Goal: Information Seeking & Learning: Learn about a topic

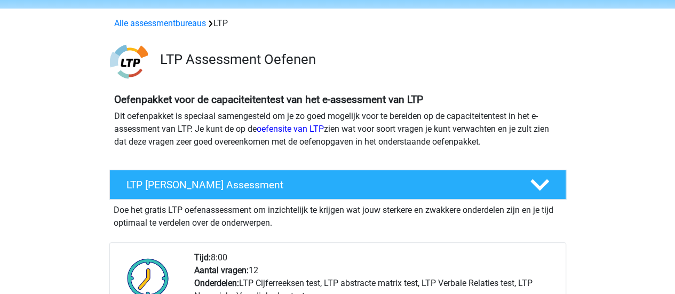
scroll to position [53, 0]
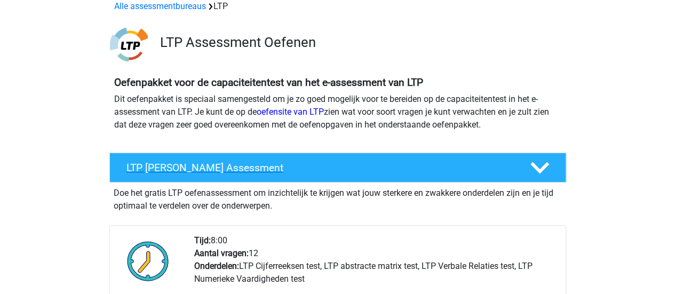
click at [317, 164] on h4 "LTP Gratis Oefen Assessment" at bounding box center [320, 168] width 387 height 12
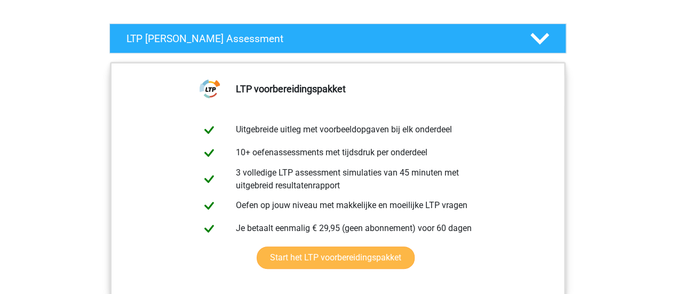
scroll to position [320, 0]
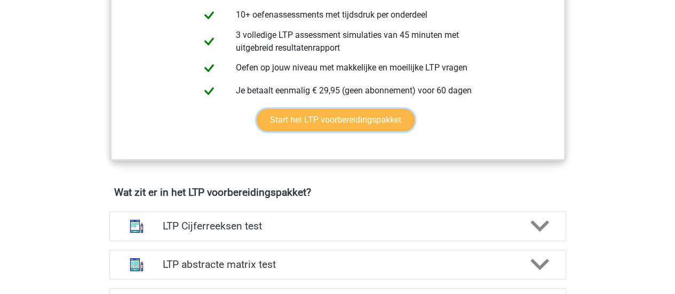
click at [351, 124] on link "Start het LTP voorbereidingspakket" at bounding box center [336, 120] width 158 height 22
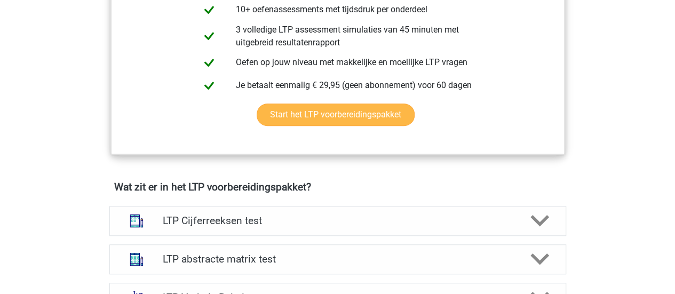
scroll to position [374, 0]
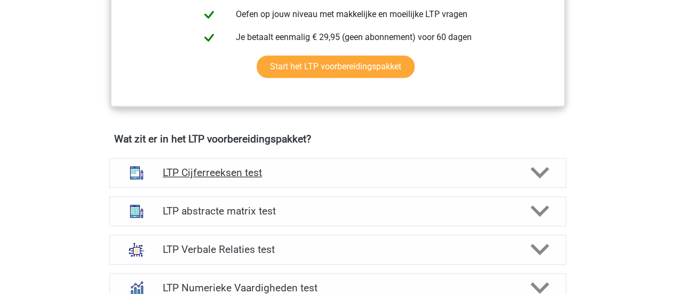
click at [254, 168] on h4 "LTP Cijferreeksen test" at bounding box center [338, 173] width 350 height 12
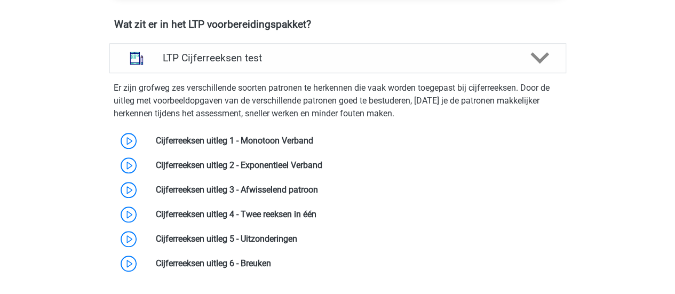
scroll to position [481, 0]
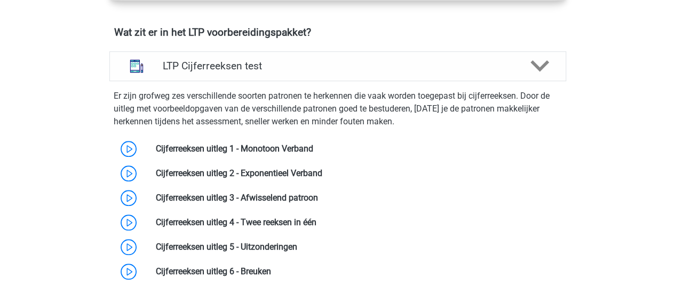
click at [313, 148] on link at bounding box center [313, 149] width 0 height 10
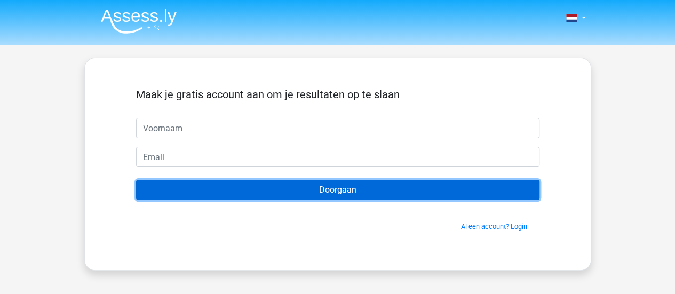
click at [336, 184] on input "Doorgaan" at bounding box center [338, 190] width 404 height 20
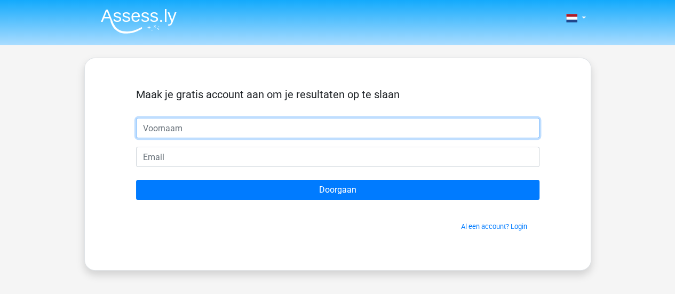
type input "g"
type input "G"
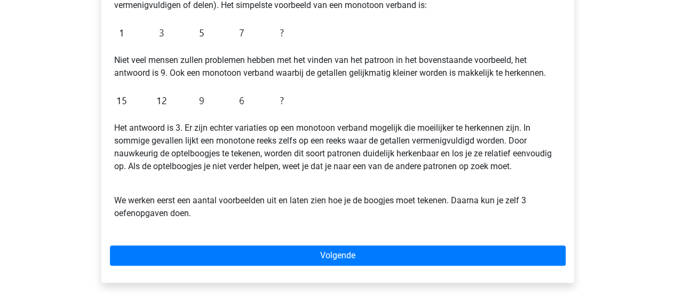
scroll to position [320, 0]
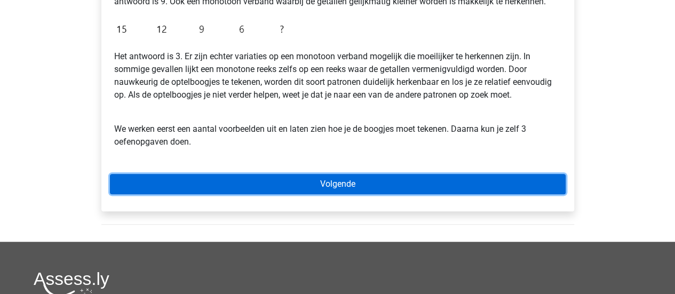
click at [239, 179] on link "Volgende" at bounding box center [338, 184] width 456 height 20
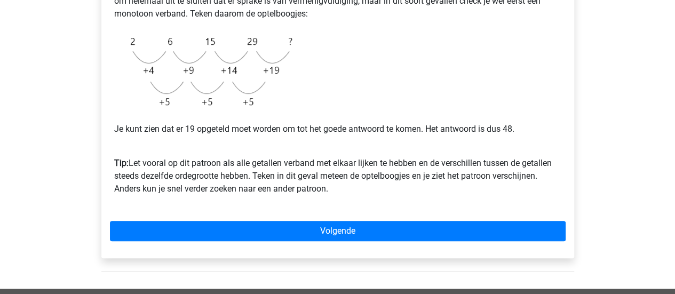
scroll to position [267, 0]
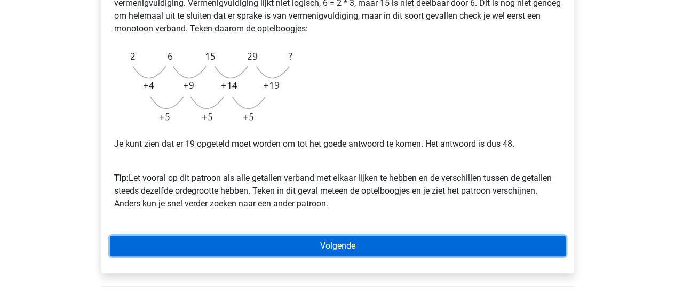
click at [376, 254] on link "Volgende" at bounding box center [338, 246] width 456 height 20
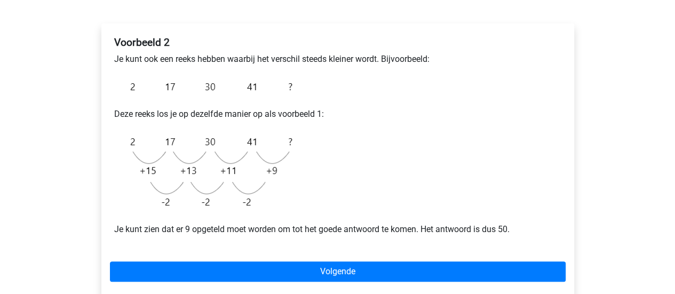
scroll to position [214, 0]
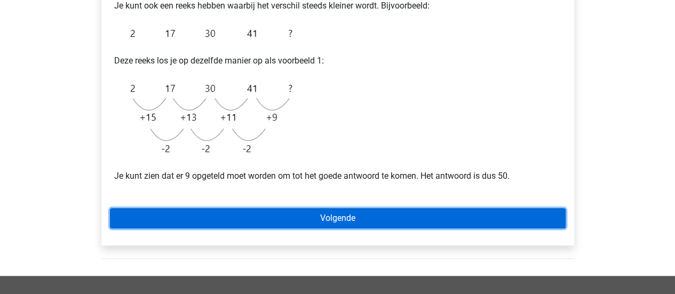
click at [384, 213] on link "Volgende" at bounding box center [338, 218] width 456 height 20
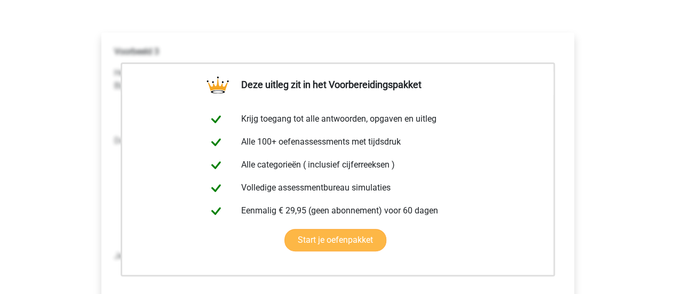
scroll to position [214, 0]
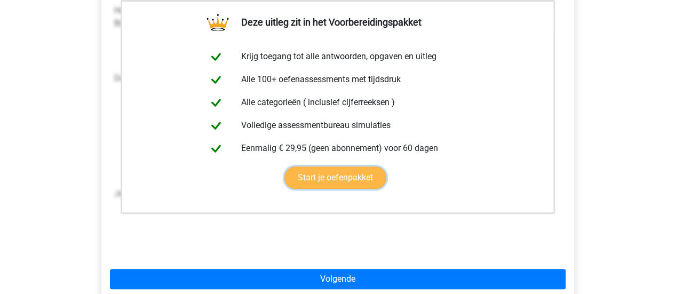
click at [350, 174] on link "Start je oefenpakket" at bounding box center [336, 178] width 102 height 22
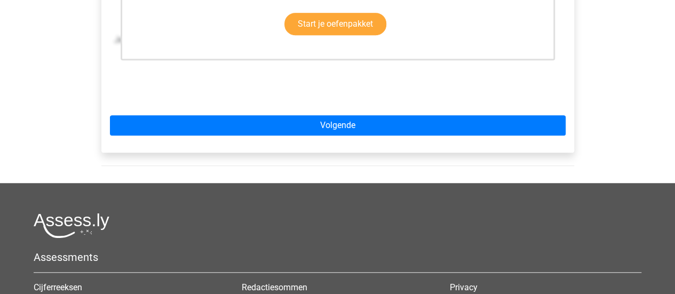
scroll to position [427, 0]
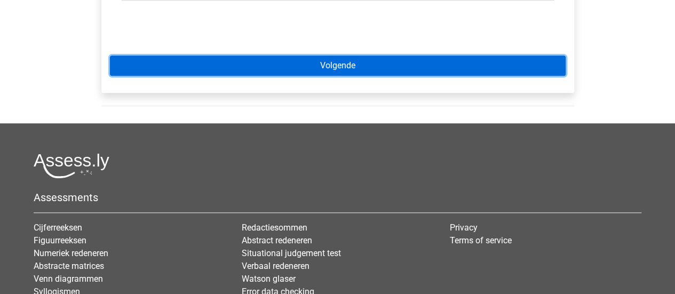
click at [344, 73] on link "Volgende" at bounding box center [338, 66] width 456 height 20
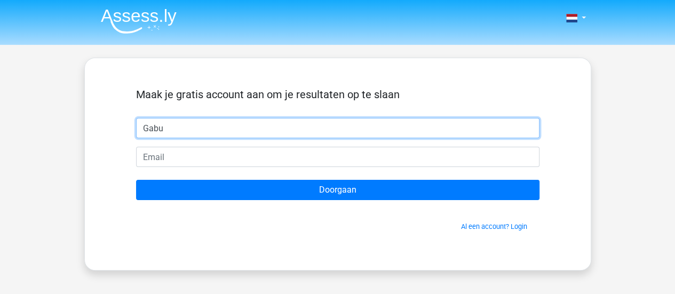
click at [302, 129] on input "Gabu" at bounding box center [338, 128] width 404 height 20
type input "Gaby"
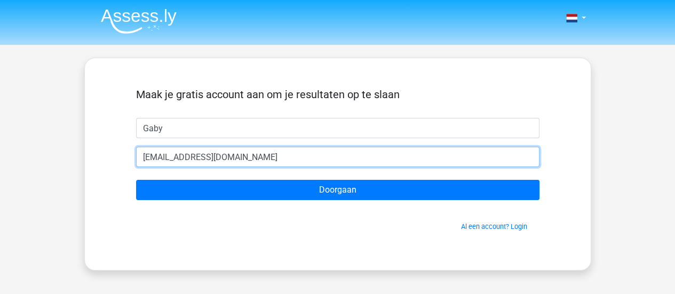
type input "g_de_lugt@hotmail.com"
click at [136, 180] on input "Doorgaan" at bounding box center [338, 190] width 404 height 20
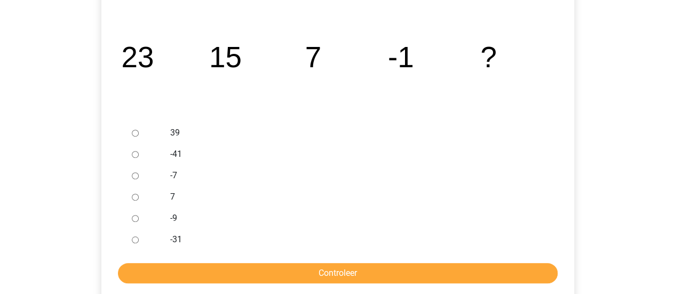
scroll to position [214, 0]
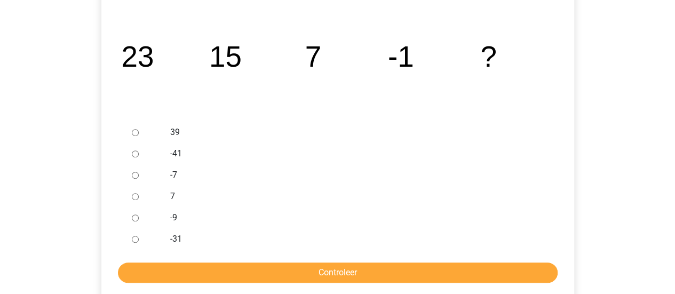
drag, startPoint x: 137, startPoint y: 218, endPoint x: 146, endPoint y: 224, distance: 10.5
click at [138, 218] on input "-9" at bounding box center [135, 218] width 7 height 7
radio input "true"
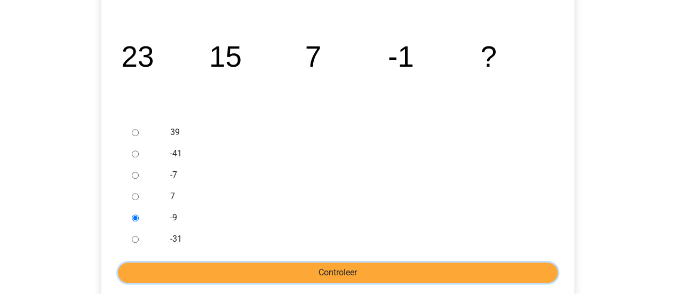
click at [262, 271] on input "Controleer" at bounding box center [338, 273] width 440 height 20
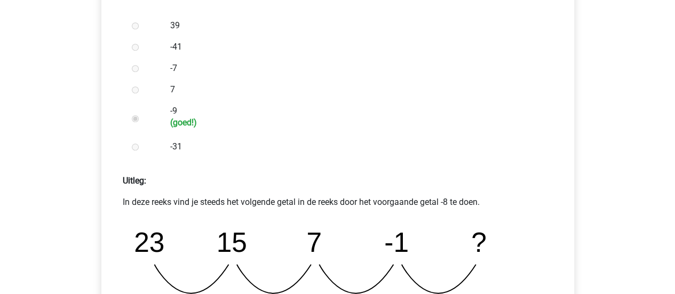
scroll to position [427, 0]
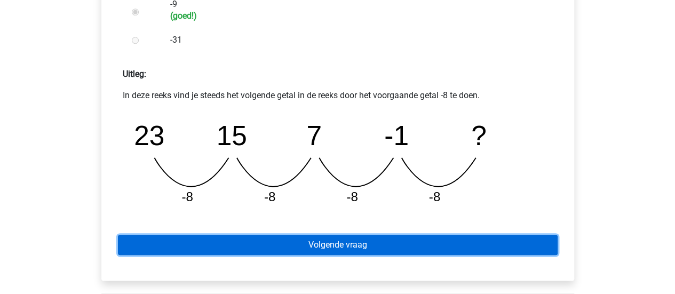
click at [328, 248] on link "Volgende vraag" at bounding box center [338, 245] width 440 height 20
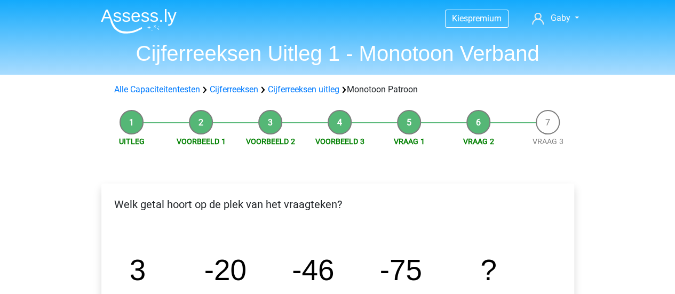
click at [267, 114] on li "Voorbeeld 2" at bounding box center [270, 128] width 69 height 37
click at [267, 119] on li "Voorbeeld 2" at bounding box center [270, 128] width 69 height 37
click at [329, 128] on li "Voorbeeld 3" at bounding box center [339, 128] width 69 height 37
click at [312, 90] on link "Cijferreeksen uitleg" at bounding box center [304, 89] width 72 height 10
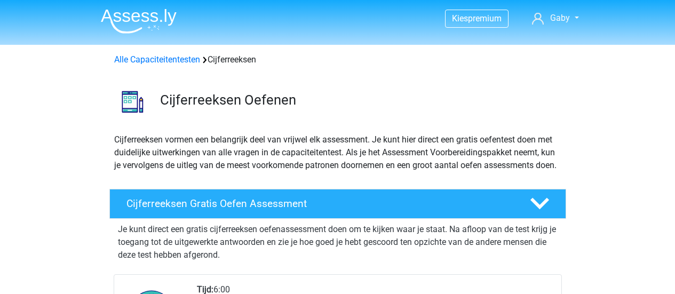
scroll to position [685, 0]
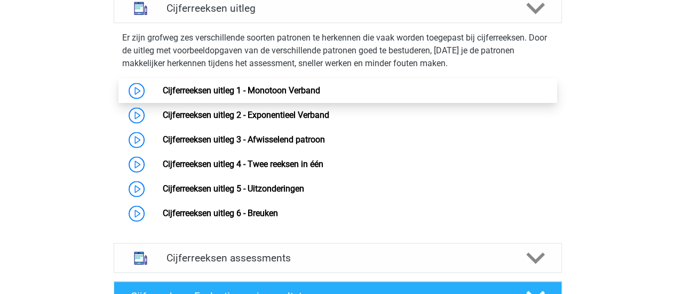
click at [271, 96] on link "Cijferreeksen uitleg 1 - Monotoon Verband" at bounding box center [242, 90] width 158 height 10
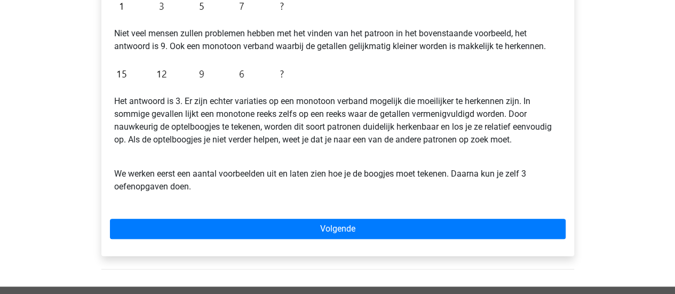
scroll to position [320, 0]
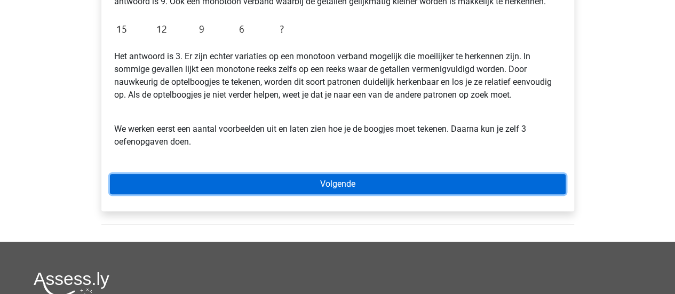
click at [335, 179] on link "Volgende" at bounding box center [338, 184] width 456 height 20
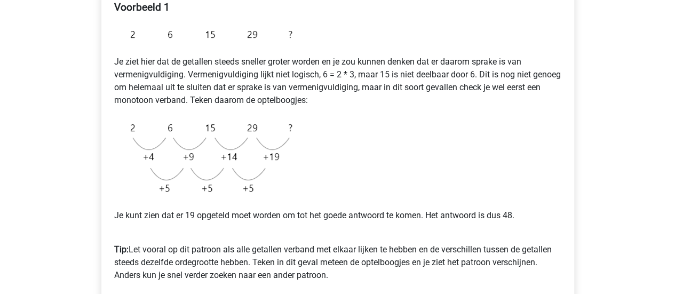
scroll to position [267, 0]
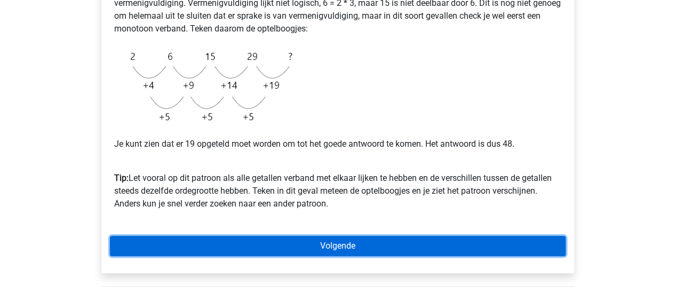
click at [384, 238] on link "Volgende" at bounding box center [338, 246] width 456 height 20
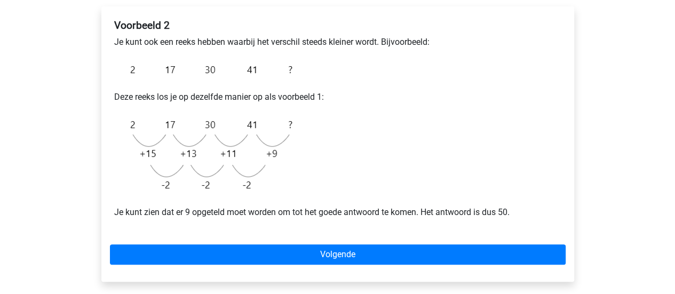
scroll to position [214, 0]
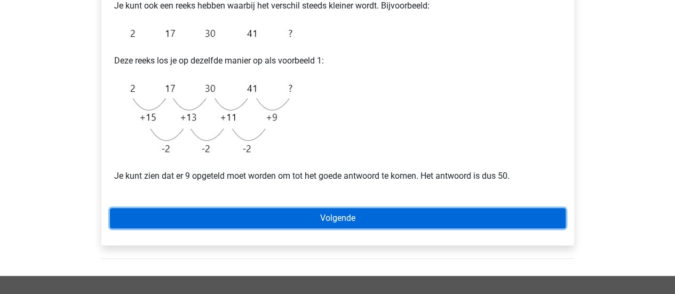
click at [394, 224] on link "Volgende" at bounding box center [338, 218] width 456 height 20
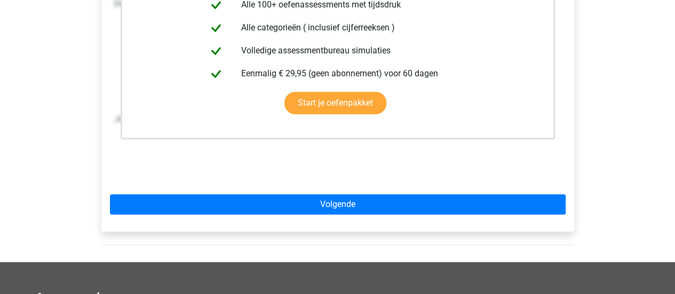
scroll to position [320, 0]
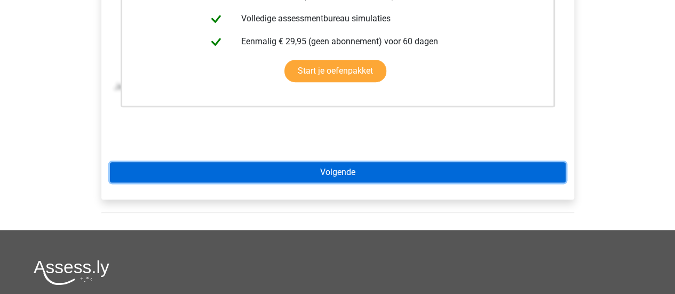
click at [425, 182] on link "Volgende" at bounding box center [338, 172] width 456 height 20
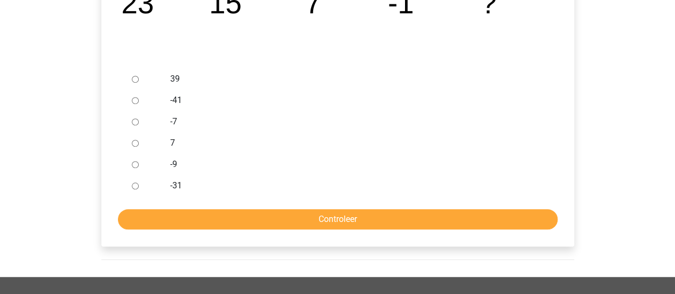
scroll to position [214, 0]
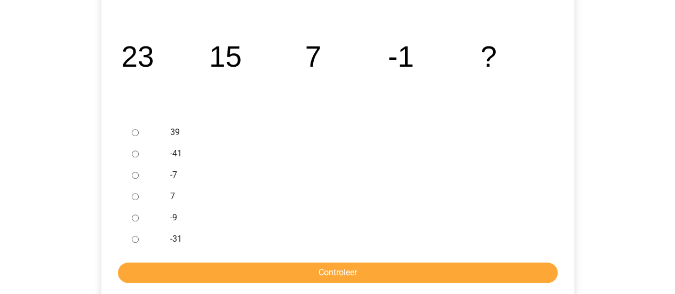
click at [134, 218] on input "-9" at bounding box center [135, 218] width 7 height 7
radio input "true"
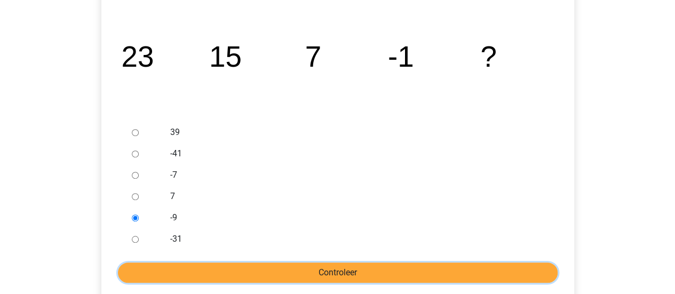
click at [261, 273] on input "Controleer" at bounding box center [338, 273] width 440 height 20
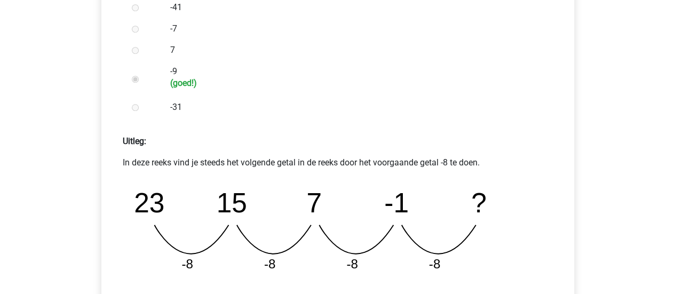
scroll to position [427, 0]
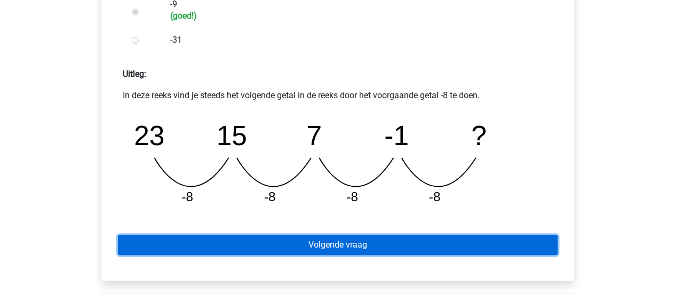
click at [366, 251] on link "Volgende vraag" at bounding box center [338, 245] width 440 height 20
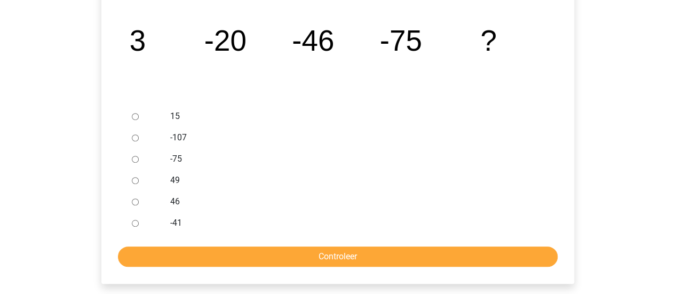
scroll to position [214, 0]
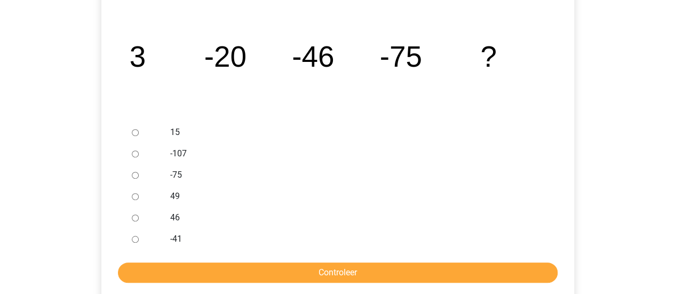
click at [132, 155] on input "-107" at bounding box center [135, 154] width 7 height 7
radio input "true"
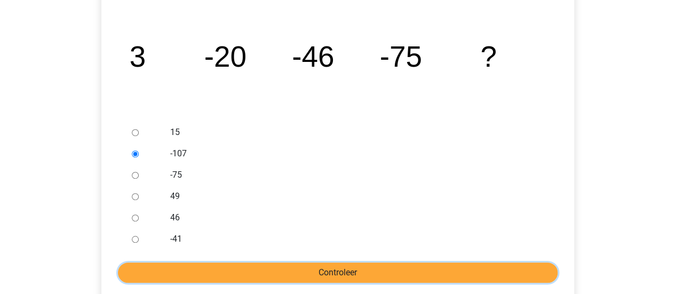
click at [303, 270] on input "Controleer" at bounding box center [338, 273] width 440 height 20
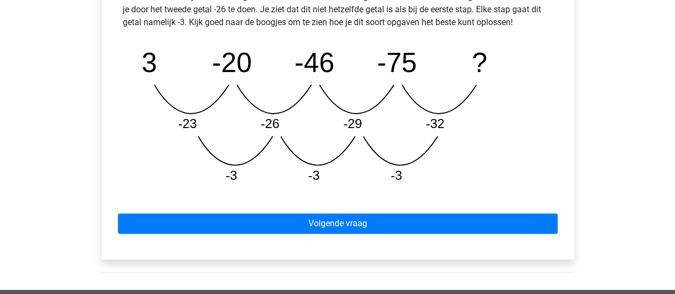
scroll to position [534, 0]
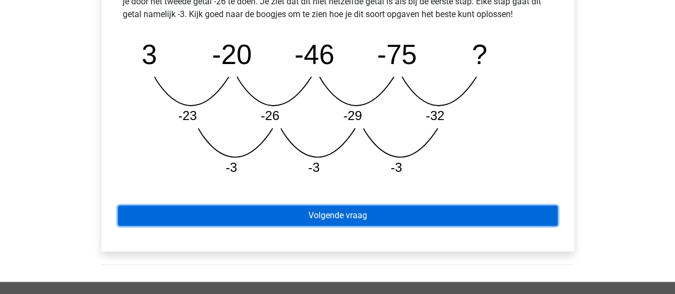
click at [306, 212] on link "Volgende vraag" at bounding box center [338, 216] width 440 height 20
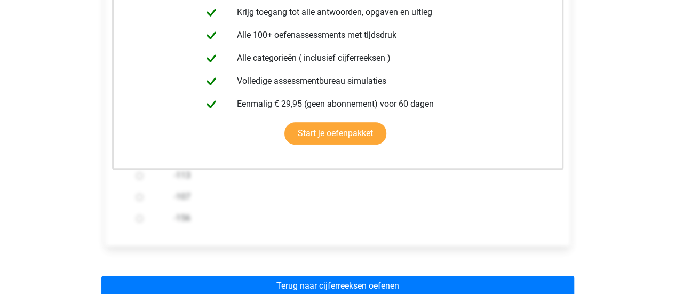
scroll to position [267, 0]
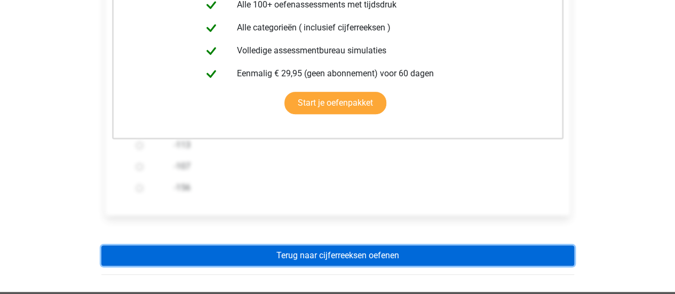
click at [321, 250] on link "Terug naar cijferreeksen oefenen" at bounding box center [337, 256] width 473 height 20
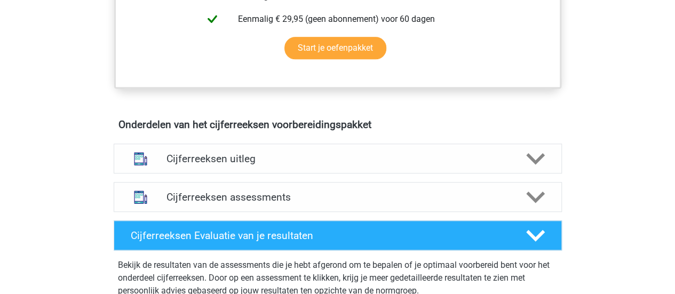
scroll to position [641, 0]
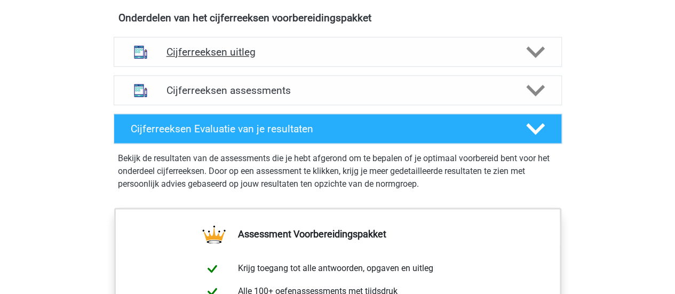
click at [234, 58] on h4 "Cijferreeksen uitleg" at bounding box center [338, 52] width 343 height 12
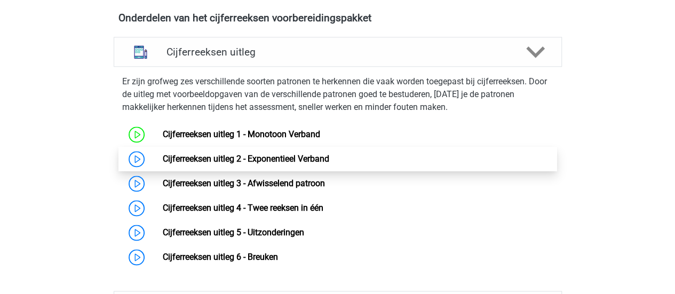
click at [195, 164] on link "Cijferreeksen uitleg 2 - Exponentieel Verband" at bounding box center [246, 159] width 167 height 10
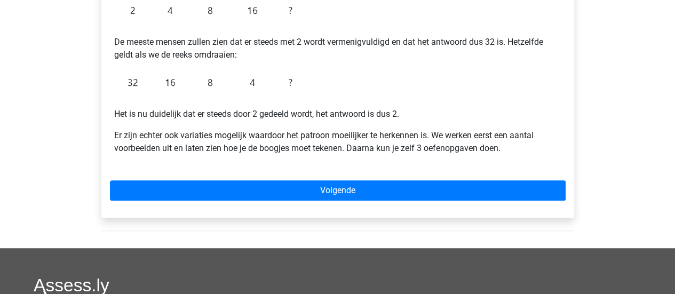
scroll to position [320, 0]
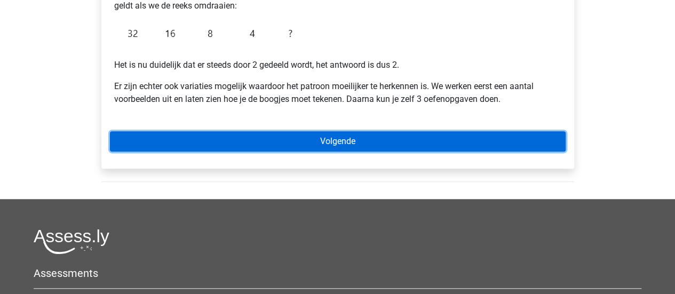
click at [329, 143] on link "Volgende" at bounding box center [338, 141] width 456 height 20
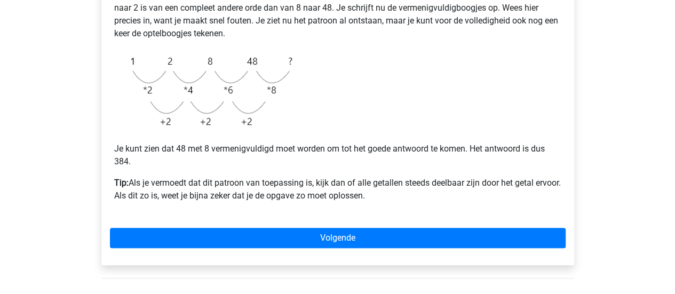
scroll to position [320, 0]
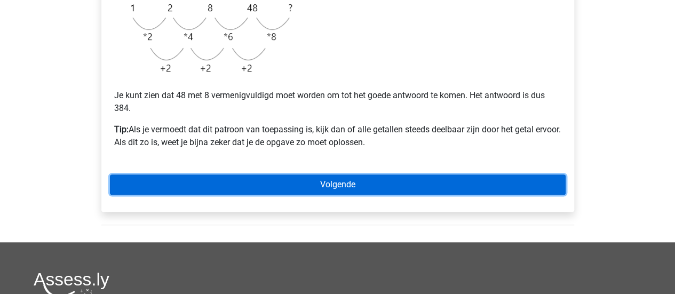
click at [335, 186] on link "Volgende" at bounding box center [338, 185] width 456 height 20
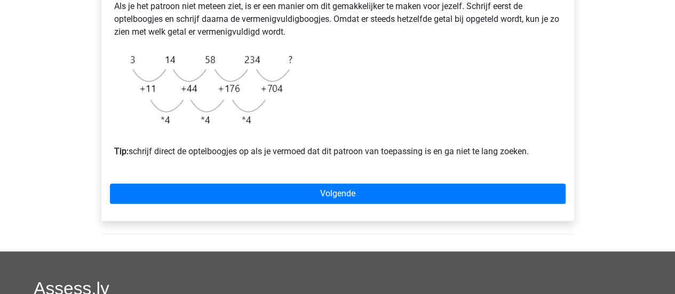
scroll to position [374, 0]
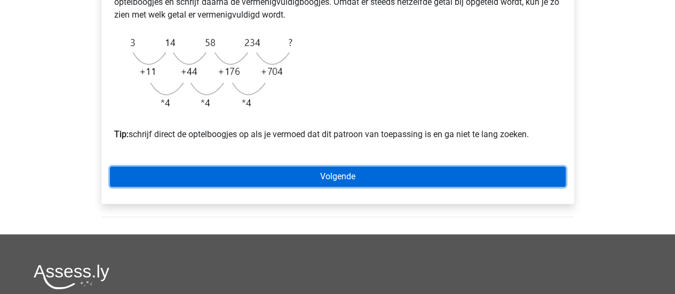
click at [336, 187] on link "Volgende" at bounding box center [338, 177] width 456 height 20
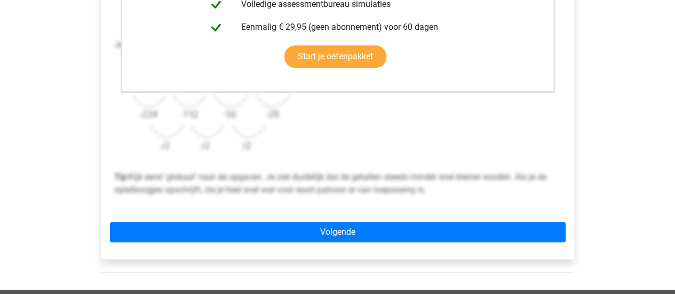
scroll to position [374, 0]
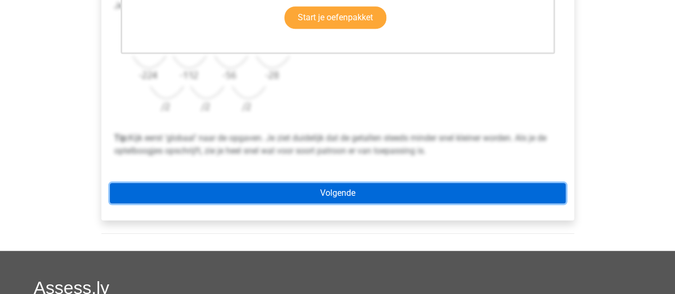
click at [361, 197] on link "Volgende" at bounding box center [338, 193] width 456 height 20
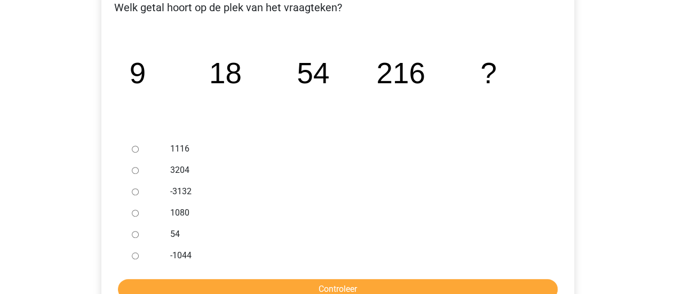
scroll to position [214, 0]
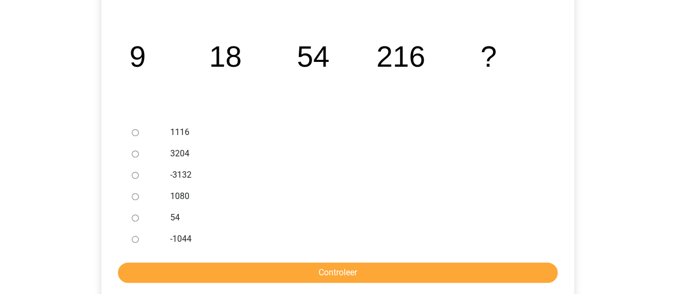
click at [137, 198] on input "1080" at bounding box center [135, 196] width 7 height 7
radio input "true"
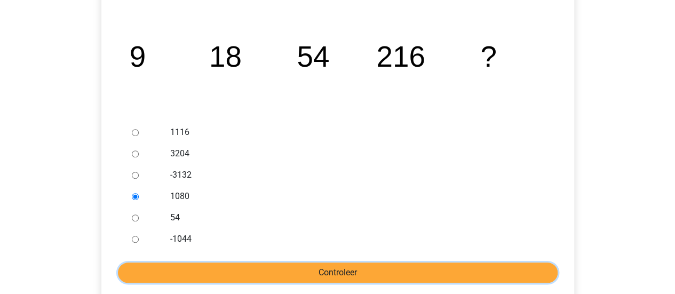
click at [314, 274] on input "Controleer" at bounding box center [338, 273] width 440 height 20
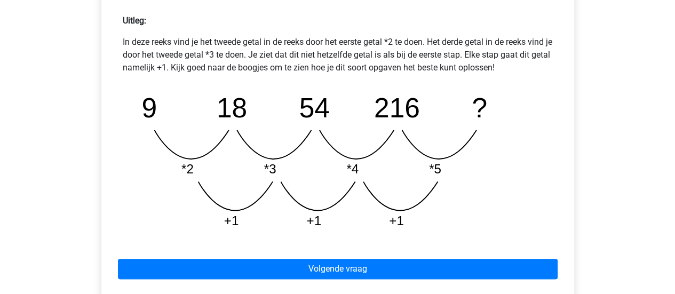
scroll to position [534, 0]
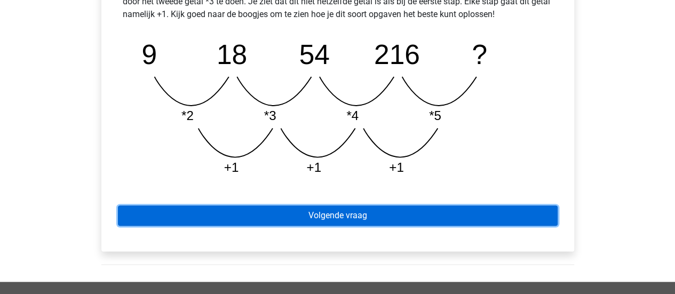
click at [362, 222] on link "Volgende vraag" at bounding box center [338, 216] width 440 height 20
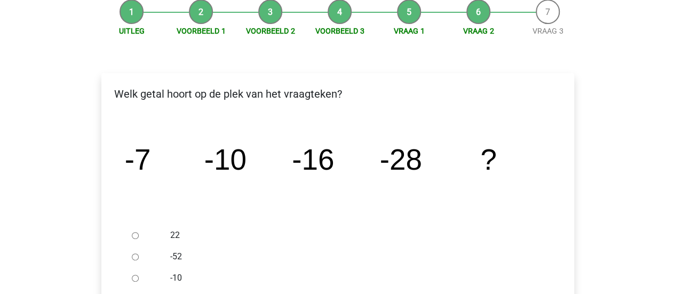
scroll to position [214, 0]
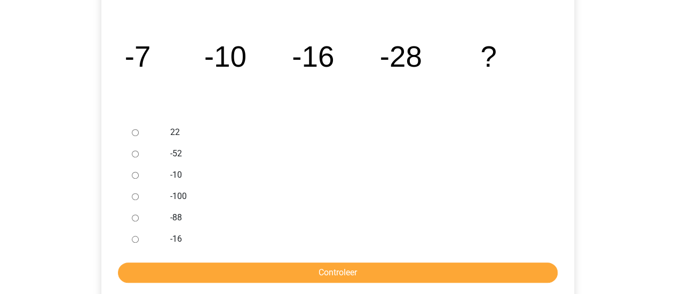
click at [135, 158] on input "-52" at bounding box center [135, 154] width 7 height 7
radio input "true"
click at [227, 259] on form "22 -52 -10 -100 -88 -16 Controleer" at bounding box center [338, 202] width 456 height 161
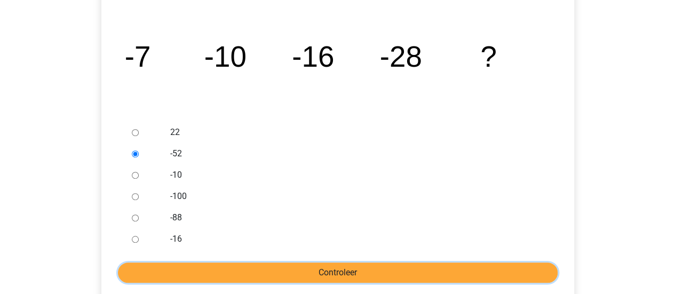
click at [231, 270] on input "Controleer" at bounding box center [338, 273] width 440 height 20
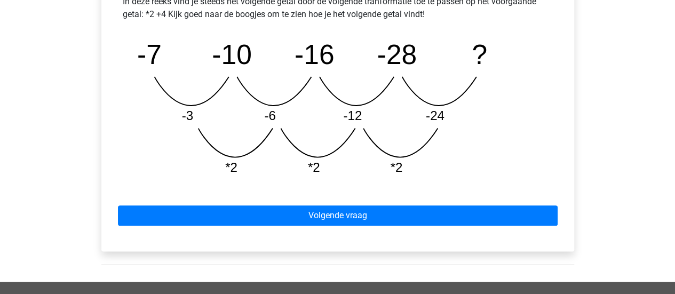
scroll to position [641, 0]
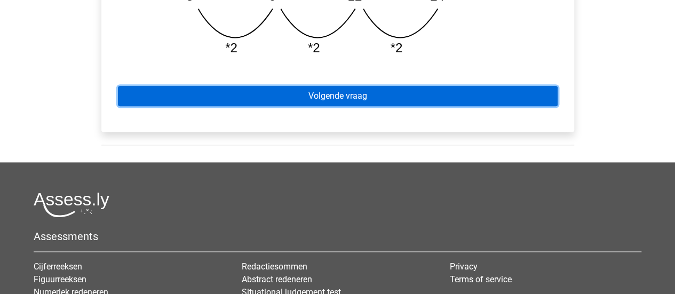
click at [321, 93] on link "Volgende vraag" at bounding box center [338, 96] width 440 height 20
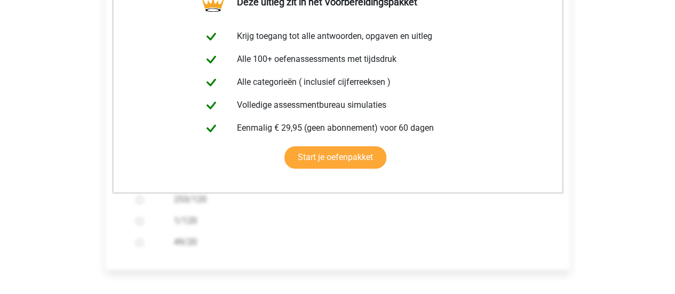
scroll to position [267, 0]
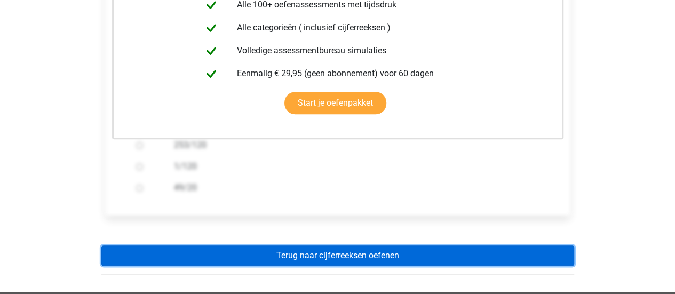
click at [335, 251] on link "Terug naar cijferreeksen oefenen" at bounding box center [337, 256] width 473 height 20
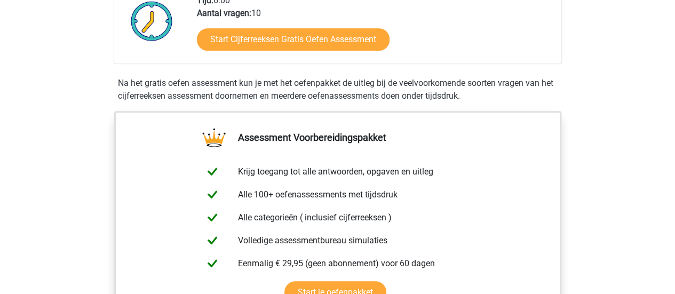
scroll to position [214, 0]
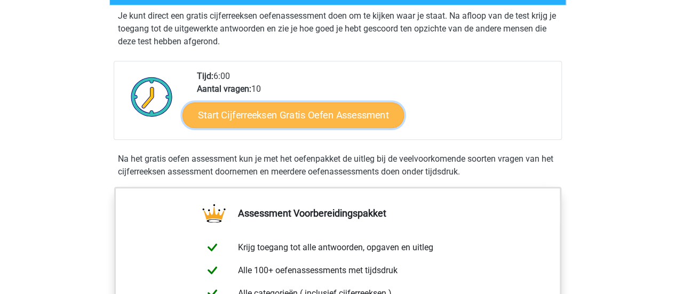
click at [356, 122] on link "Start Cijferreeksen Gratis Oefen Assessment" at bounding box center [294, 115] width 222 height 26
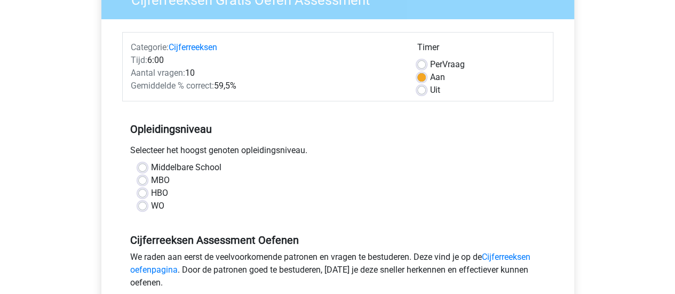
scroll to position [160, 0]
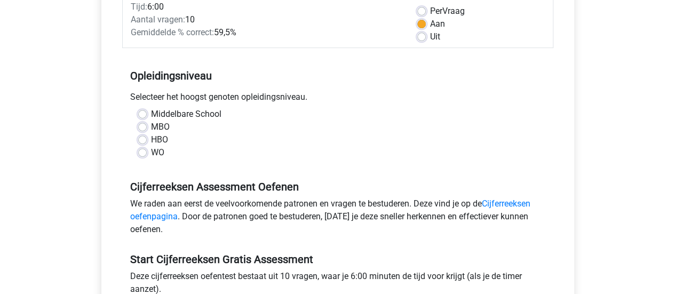
drag, startPoint x: 141, startPoint y: 139, endPoint x: 179, endPoint y: 139, distance: 37.4
click at [151, 139] on label "HBO" at bounding box center [159, 139] width 17 height 13
click at [142, 139] on input "HBO" at bounding box center [142, 138] width 9 height 11
radio input "true"
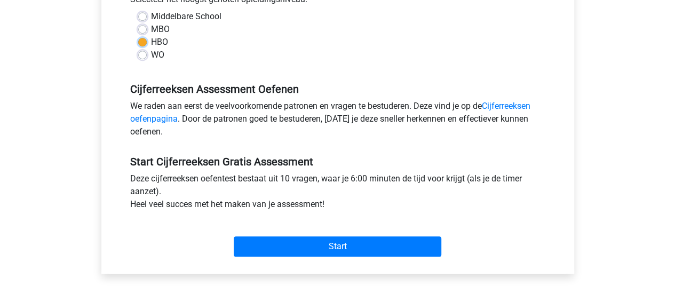
scroll to position [374, 0]
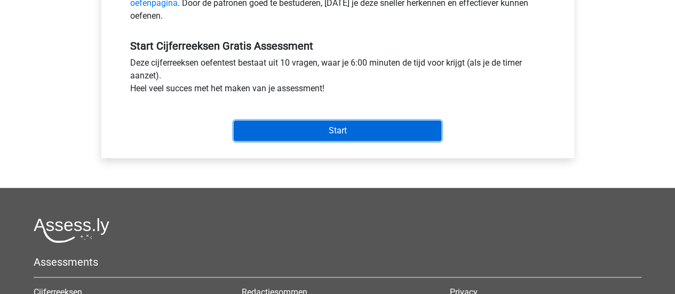
click at [297, 136] on input "Start" at bounding box center [338, 131] width 208 height 20
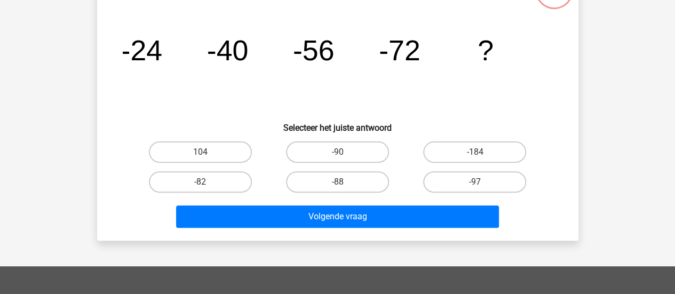
scroll to position [107, 0]
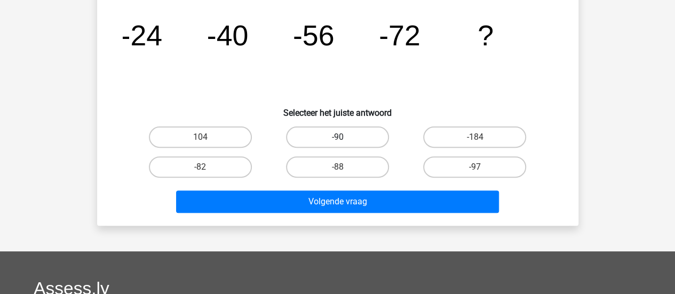
click at [376, 140] on label "-90" at bounding box center [337, 137] width 103 height 21
click at [344, 140] on input "-90" at bounding box center [340, 140] width 7 height 7
radio input "true"
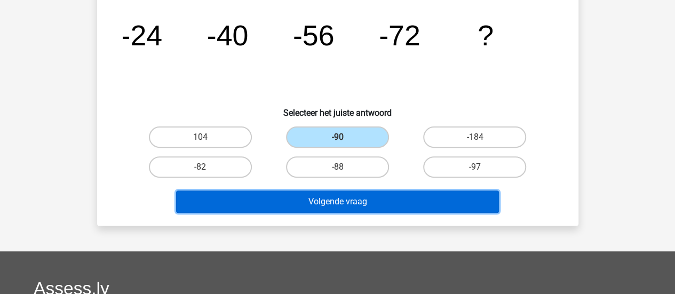
click at [376, 201] on button "Volgende vraag" at bounding box center [337, 202] width 323 height 22
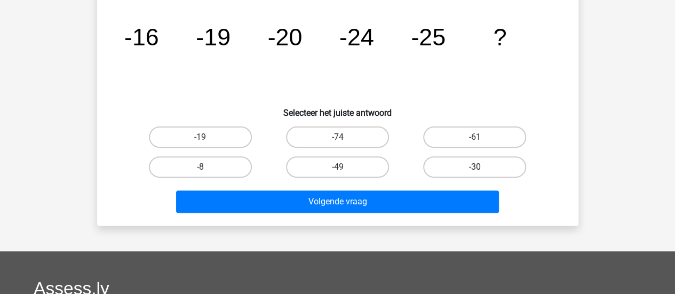
click at [453, 161] on label "-30" at bounding box center [474, 166] width 103 height 21
click at [475, 167] on input "-30" at bounding box center [478, 170] width 7 height 7
radio input "true"
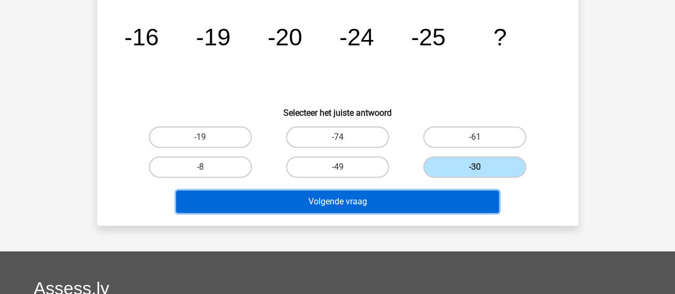
click at [424, 205] on button "Volgende vraag" at bounding box center [337, 202] width 323 height 22
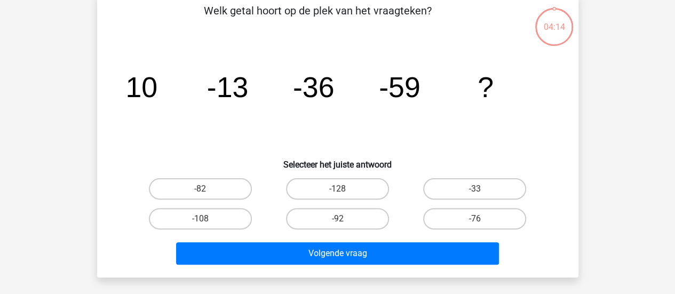
scroll to position [49, 0]
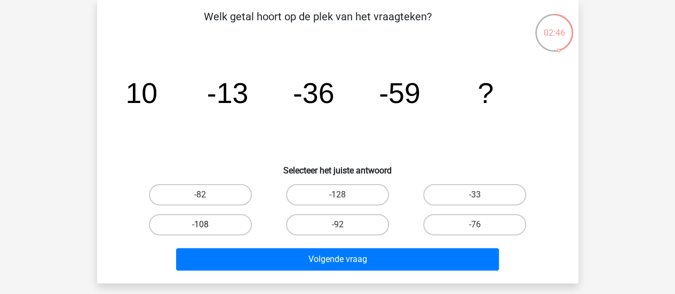
click at [221, 224] on label "-108" at bounding box center [200, 224] width 103 height 21
click at [207, 225] on input "-108" at bounding box center [203, 228] width 7 height 7
radio input "true"
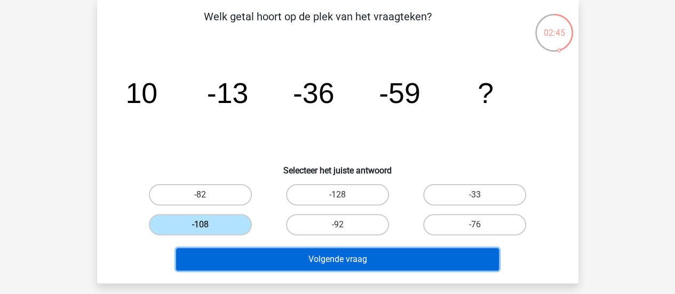
click at [265, 250] on button "Volgende vraag" at bounding box center [337, 259] width 323 height 22
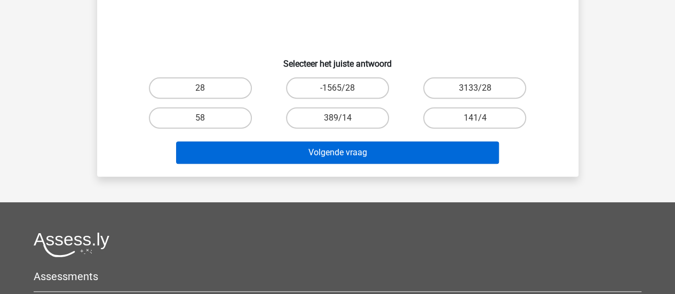
scroll to position [103, 0]
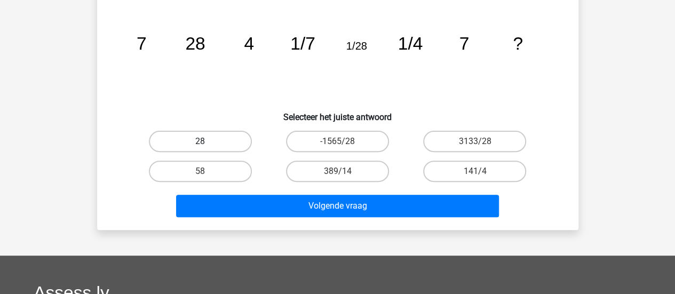
click at [226, 135] on label "28" at bounding box center [200, 141] width 103 height 21
click at [207, 141] on input "28" at bounding box center [203, 144] width 7 height 7
radio input "true"
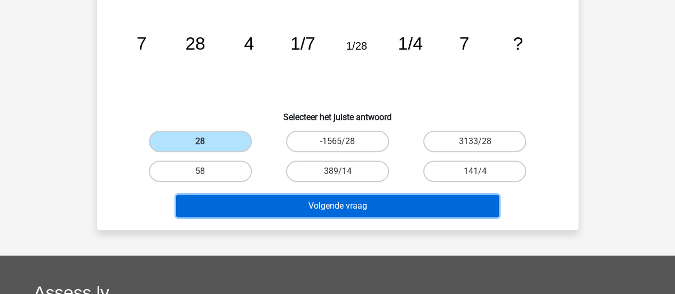
click at [320, 210] on button "Volgende vraag" at bounding box center [337, 206] width 323 height 22
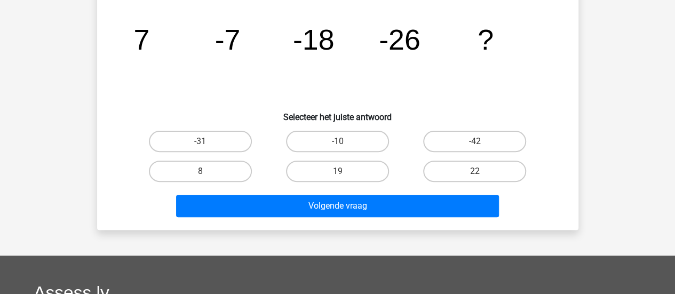
scroll to position [49, 0]
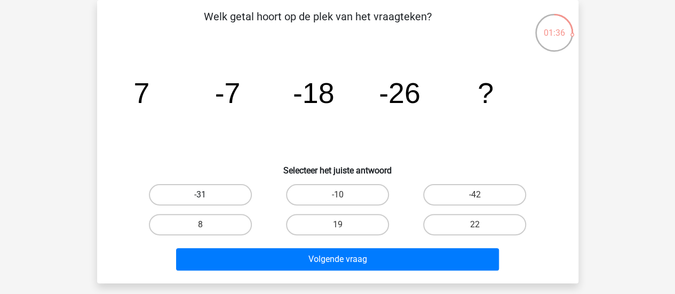
click at [234, 195] on label "-31" at bounding box center [200, 194] width 103 height 21
click at [207, 195] on input "-31" at bounding box center [203, 198] width 7 height 7
radio input "true"
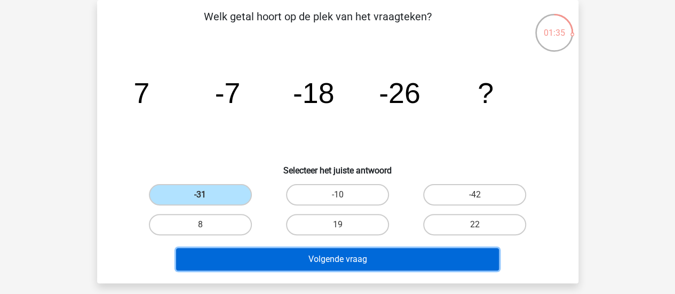
click at [361, 264] on button "Volgende vraag" at bounding box center [337, 259] width 323 height 22
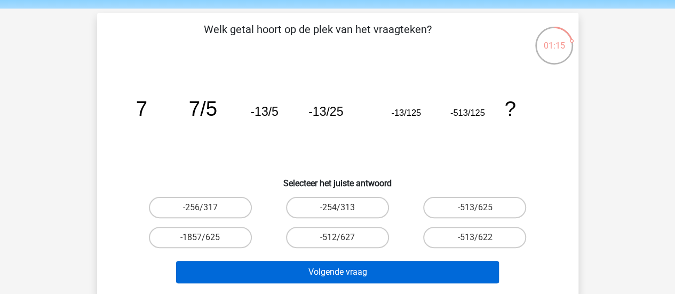
scroll to position [53, 0]
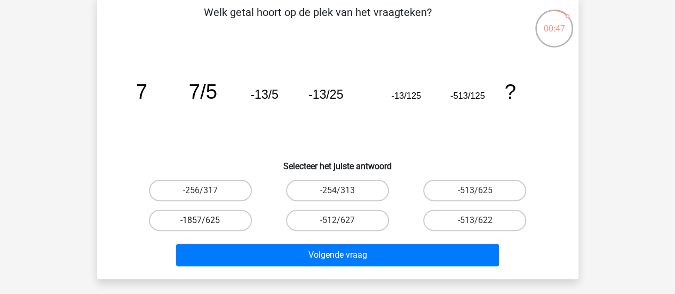
click at [211, 225] on label "-1857/625" at bounding box center [200, 220] width 103 height 21
click at [207, 225] on input "-1857/625" at bounding box center [203, 224] width 7 height 7
radio input "true"
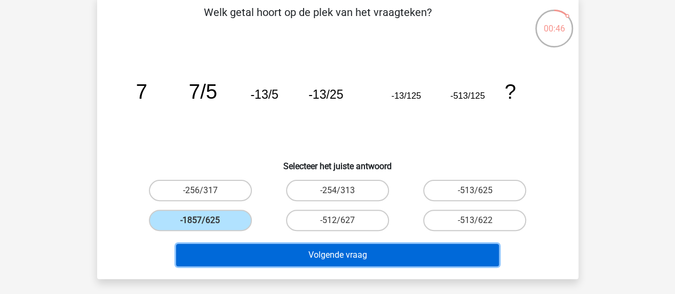
click at [324, 262] on button "Volgende vraag" at bounding box center [337, 255] width 323 height 22
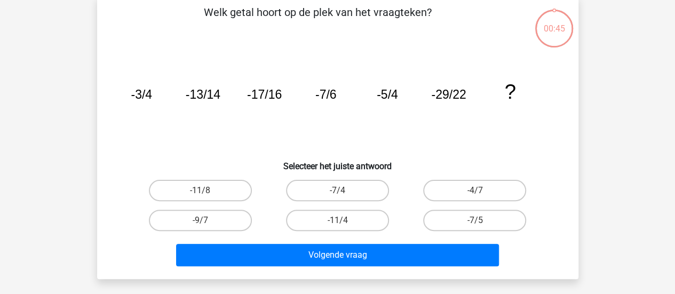
scroll to position [49, 0]
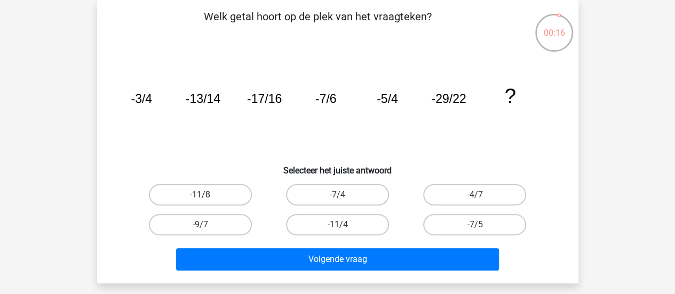
click at [222, 199] on label "-11/8" at bounding box center [200, 194] width 103 height 21
click at [207, 199] on input "-11/8" at bounding box center [203, 198] width 7 height 7
radio input "true"
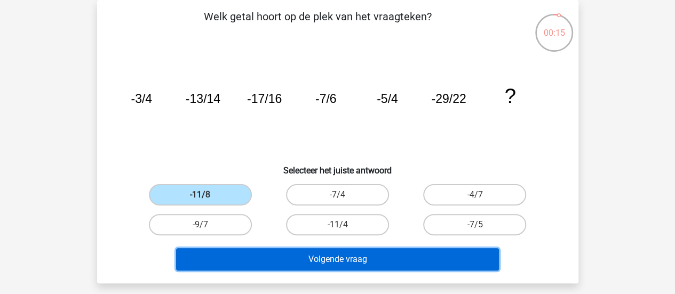
click at [310, 256] on button "Volgende vraag" at bounding box center [337, 259] width 323 height 22
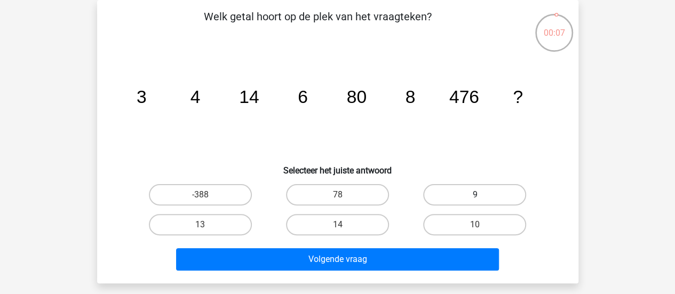
click at [446, 194] on label "9" at bounding box center [474, 194] width 103 height 21
click at [475, 195] on input "9" at bounding box center [478, 198] width 7 height 7
radio input "true"
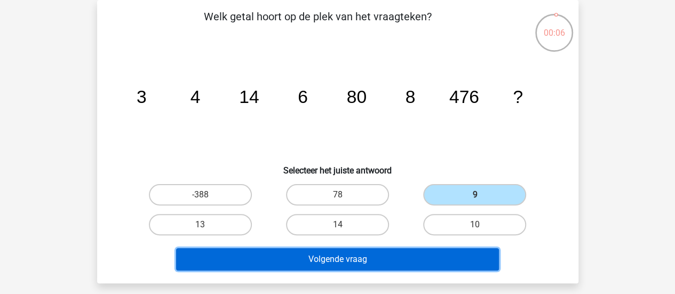
click at [412, 260] on button "Volgende vraag" at bounding box center [337, 259] width 323 height 22
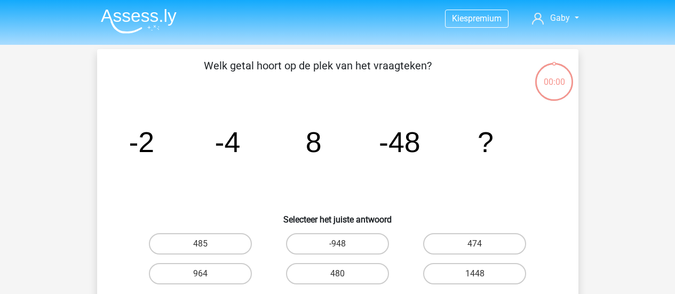
scroll to position [49, 0]
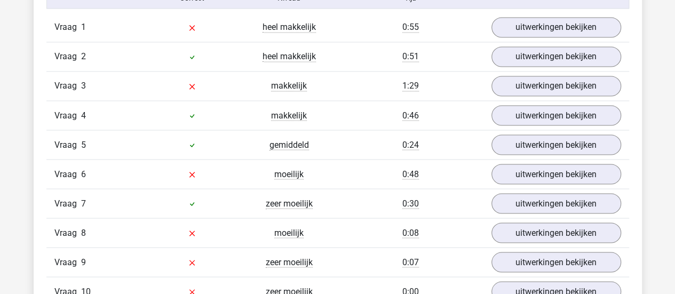
scroll to position [854, 0]
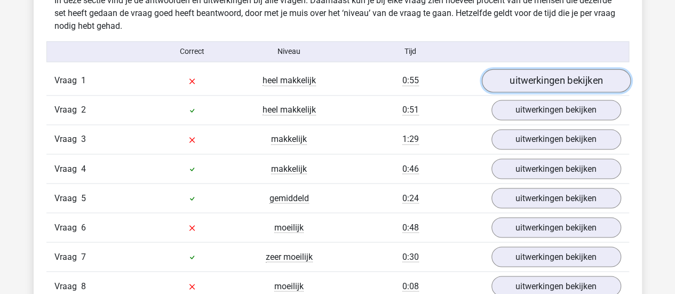
click at [579, 83] on link "uitwerkingen bekijken" at bounding box center [556, 80] width 149 height 23
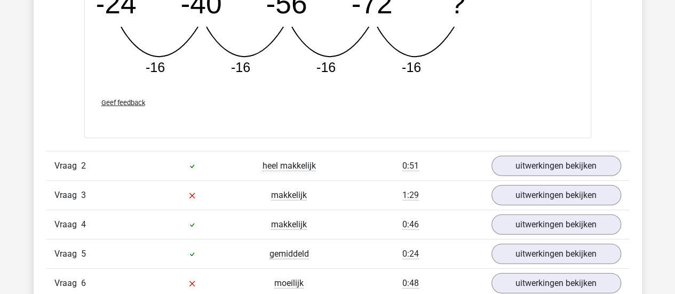
scroll to position [1281, 0]
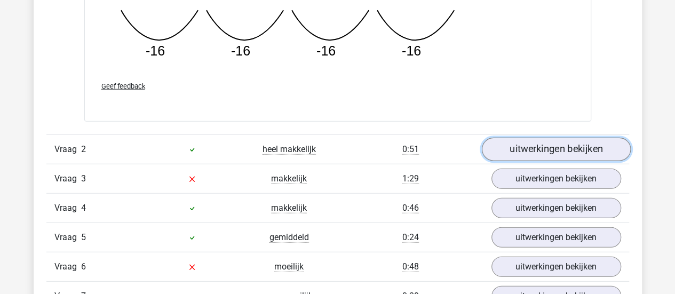
click at [544, 150] on link "uitwerkingen bekijken" at bounding box center [556, 149] width 149 height 23
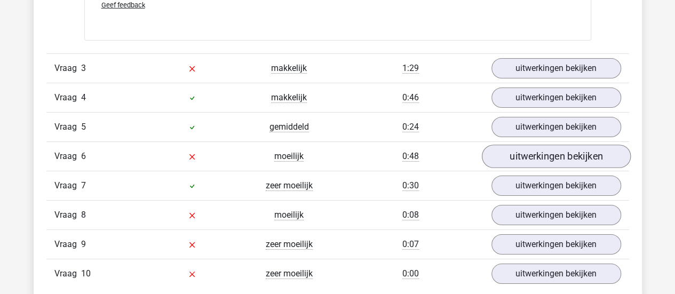
scroll to position [1869, 0]
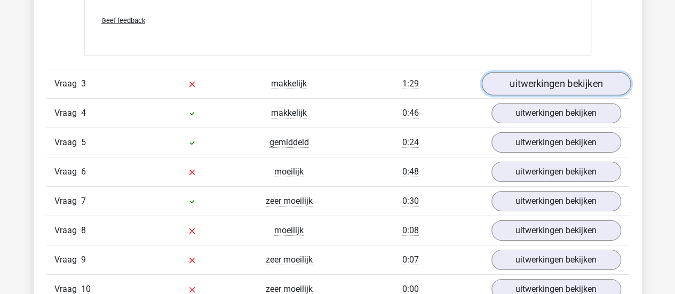
click at [559, 82] on link "uitwerkingen bekijken" at bounding box center [556, 83] width 149 height 23
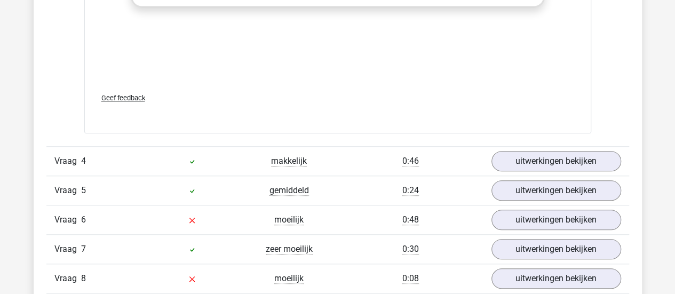
scroll to position [2510, 0]
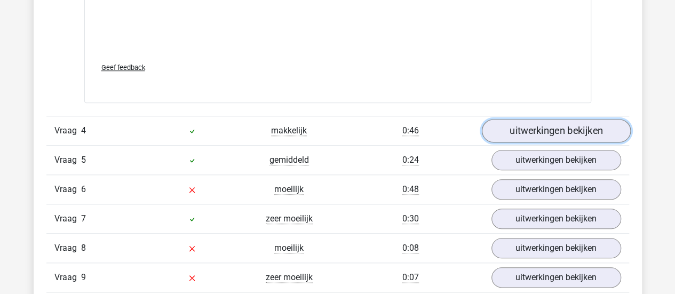
click at [548, 127] on link "uitwerkingen bekijken" at bounding box center [556, 131] width 149 height 23
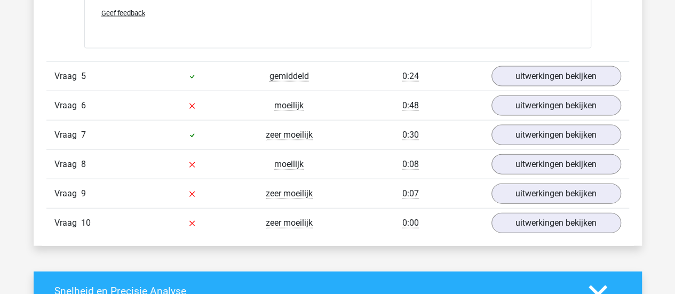
scroll to position [3150, 0]
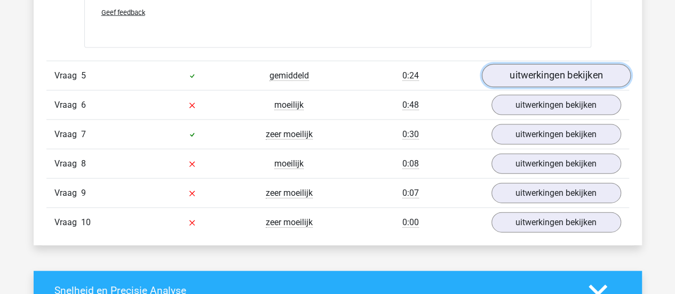
click at [569, 75] on link "uitwerkingen bekijken" at bounding box center [556, 75] width 149 height 23
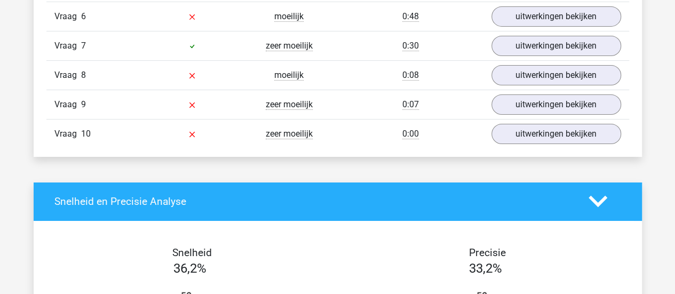
scroll to position [3844, 0]
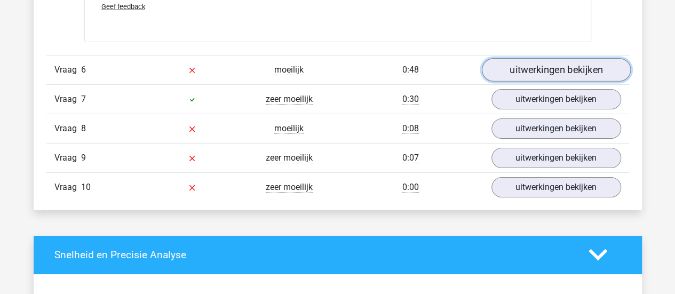
click at [562, 64] on link "uitwerkingen bekijken" at bounding box center [556, 69] width 149 height 23
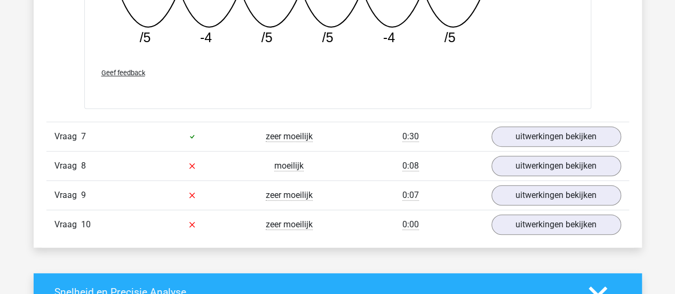
scroll to position [4325, 0]
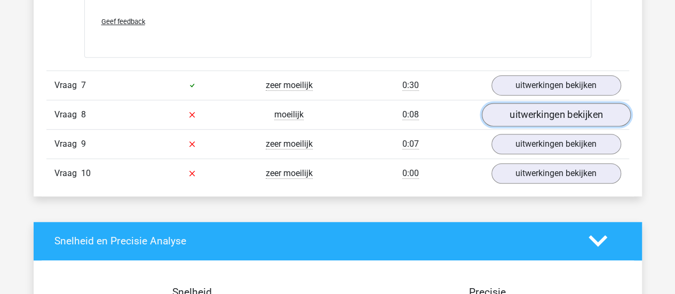
click at [567, 117] on link "uitwerkingen bekijken" at bounding box center [556, 114] width 149 height 23
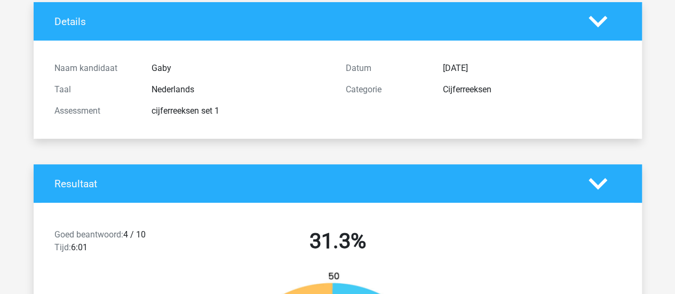
scroll to position [107, 0]
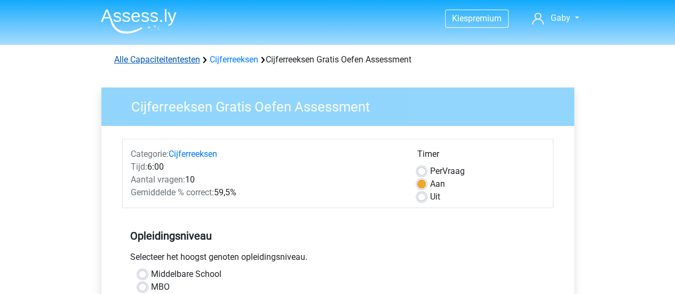
click at [173, 56] on link "Alle Capaciteitentesten" at bounding box center [157, 59] width 86 height 10
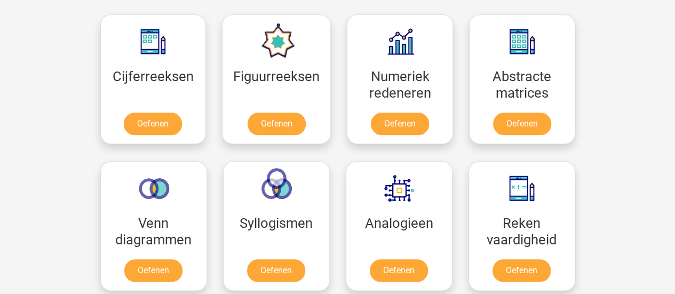
scroll to position [427, 0]
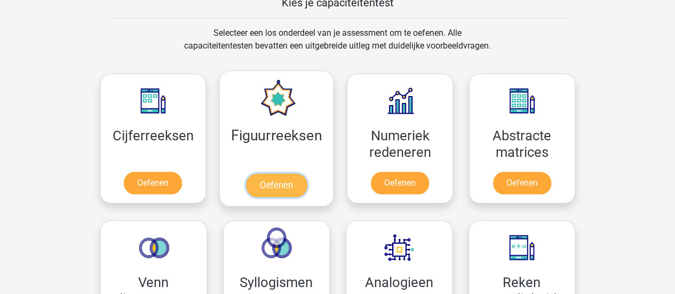
click at [293, 174] on link "Oefenen" at bounding box center [276, 185] width 61 height 23
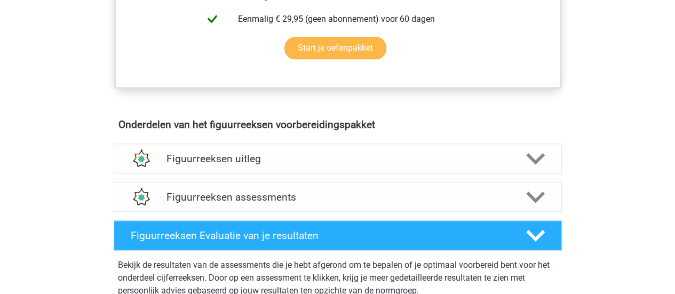
scroll to position [641, 0]
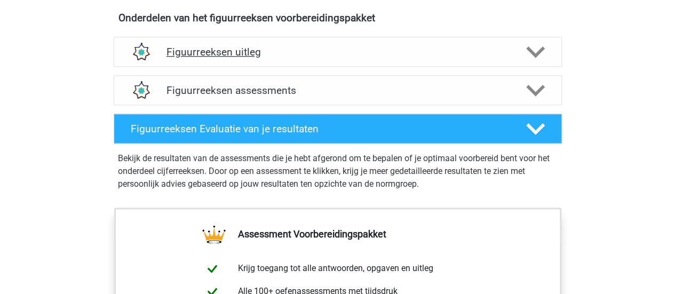
click at [233, 46] on h4 "Figuurreeksen uitleg" at bounding box center [338, 52] width 343 height 12
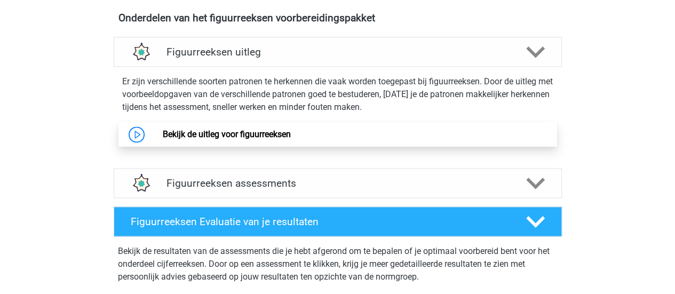
click at [266, 130] on link "Bekijk de uitleg voor figuurreeksen" at bounding box center [227, 134] width 128 height 10
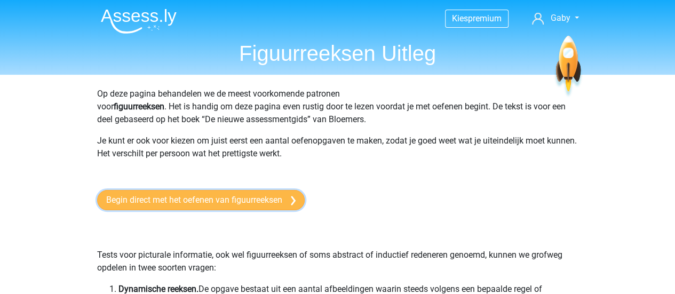
click at [218, 196] on link "Begin direct met het oefenen van figuurreeksen" at bounding box center [201, 200] width 208 height 20
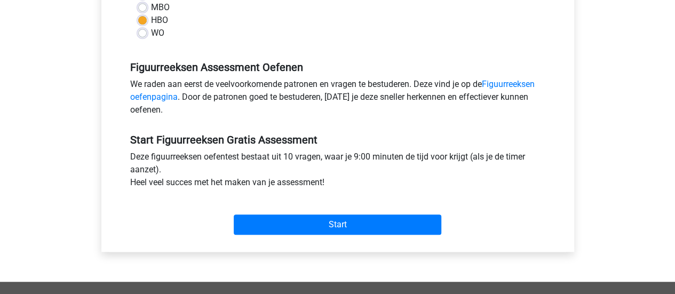
scroll to position [320, 0]
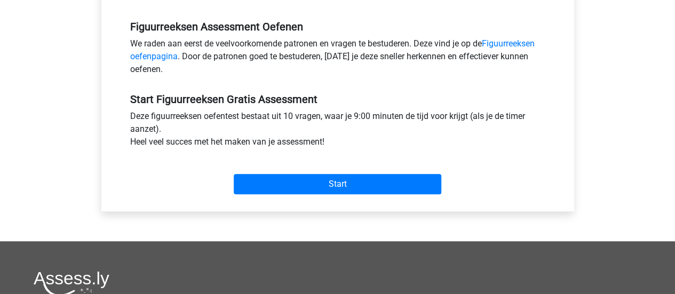
click at [408, 194] on div "Start" at bounding box center [337, 176] width 431 height 46
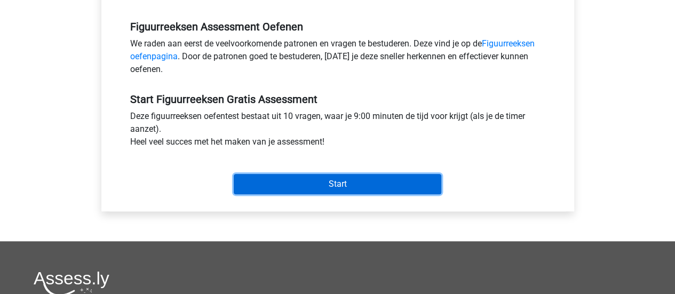
click at [354, 184] on input "Start" at bounding box center [338, 184] width 208 height 20
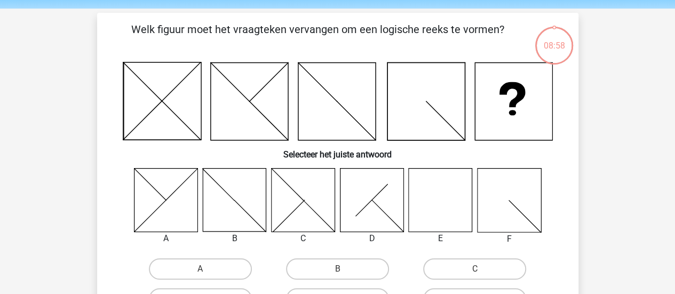
scroll to position [53, 0]
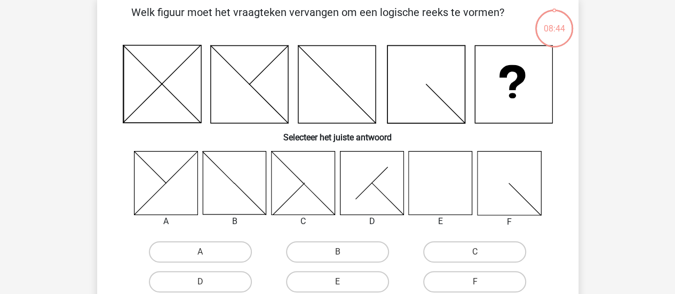
click at [434, 200] on icon at bounding box center [441, 183] width 64 height 64
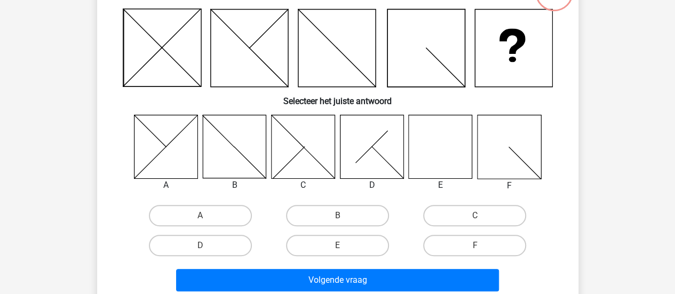
scroll to position [107, 0]
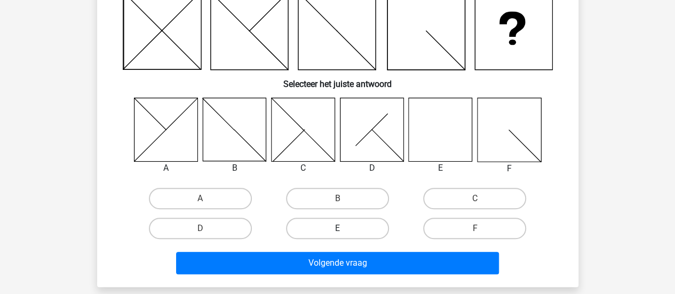
click at [370, 216] on div "E" at bounding box center [337, 229] width 137 height 30
click at [366, 229] on label "E" at bounding box center [337, 228] width 103 height 21
click at [344, 229] on input "E" at bounding box center [340, 232] width 7 height 7
radio input "true"
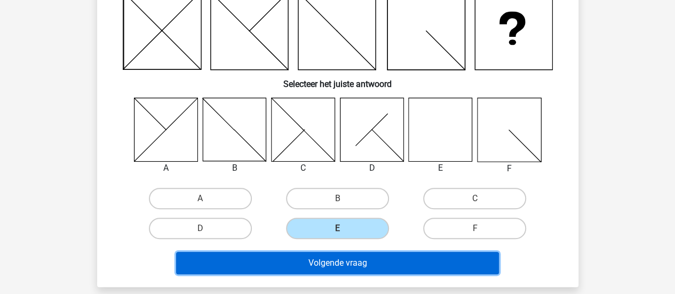
click at [348, 260] on button "Volgende vraag" at bounding box center [337, 263] width 323 height 22
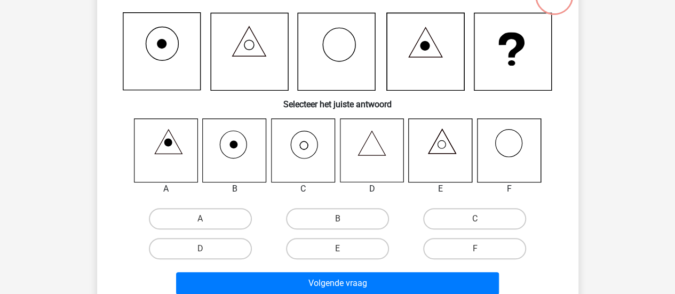
scroll to position [103, 0]
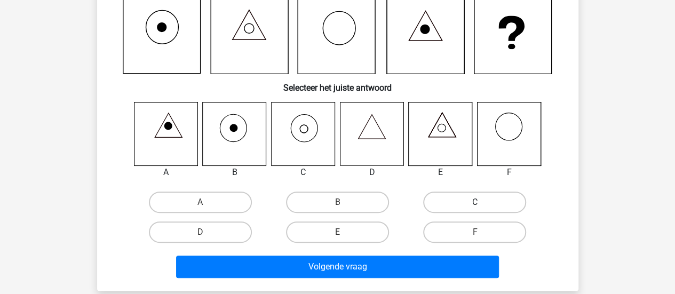
click at [436, 198] on label "C" at bounding box center [474, 202] width 103 height 21
click at [475, 202] on input "C" at bounding box center [478, 205] width 7 height 7
radio input "true"
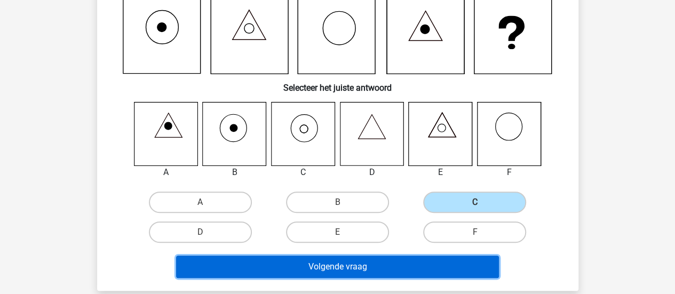
click at [399, 263] on button "Volgende vraag" at bounding box center [337, 267] width 323 height 22
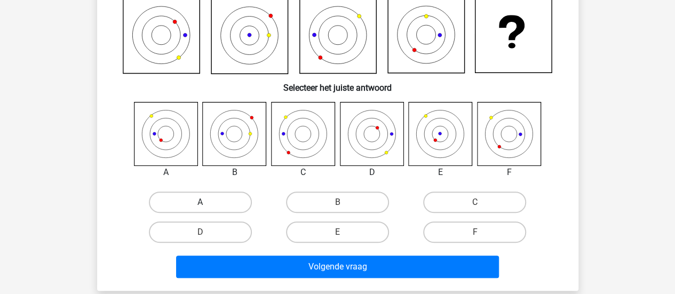
click at [172, 201] on label "A" at bounding box center [200, 202] width 103 height 21
click at [200, 202] on input "A" at bounding box center [203, 205] width 7 height 7
radio input "true"
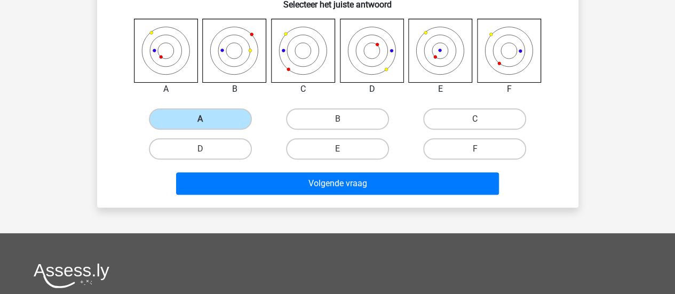
scroll to position [316, 0]
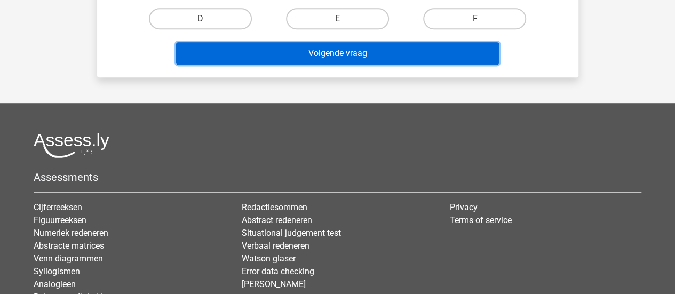
click at [361, 54] on button "Volgende vraag" at bounding box center [337, 53] width 323 height 22
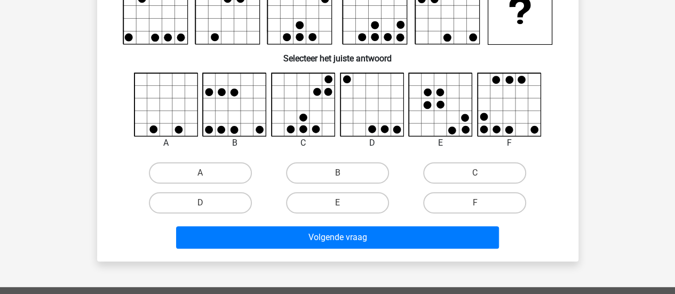
scroll to position [103, 0]
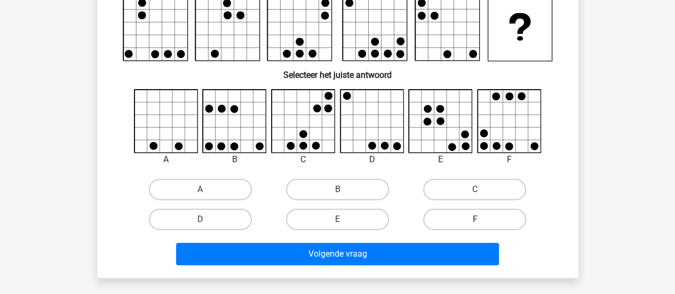
click at [474, 213] on label "F" at bounding box center [474, 219] width 103 height 21
click at [475, 219] on input "F" at bounding box center [478, 222] width 7 height 7
radio input "true"
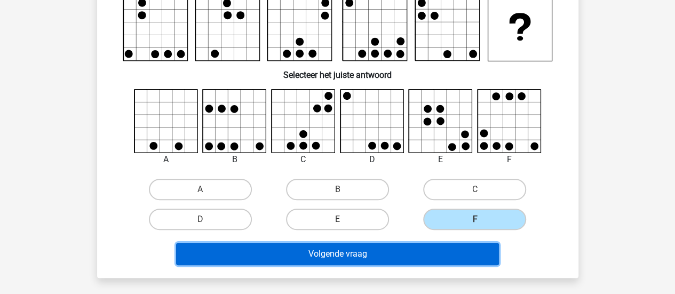
click at [448, 247] on button "Volgende vraag" at bounding box center [337, 254] width 323 height 22
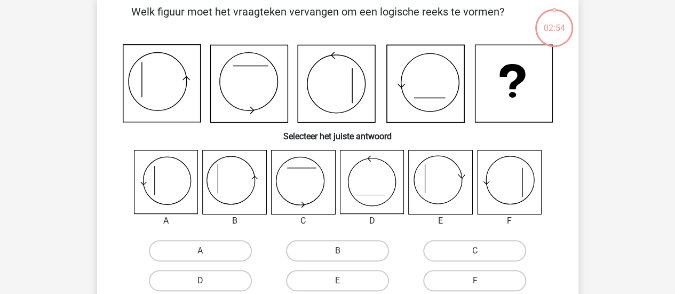
scroll to position [49, 0]
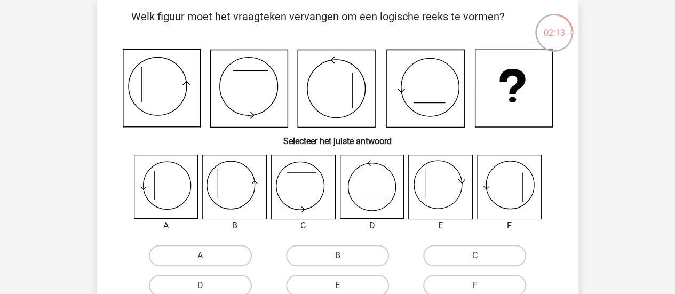
click at [312, 262] on label "B" at bounding box center [337, 255] width 103 height 21
click at [337, 262] on input "B" at bounding box center [340, 259] width 7 height 7
radio input "true"
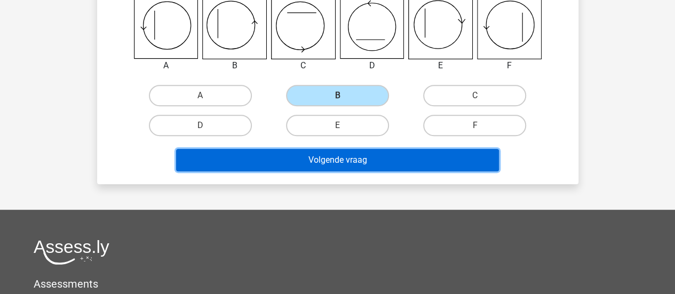
click at [382, 155] on button "Volgende vraag" at bounding box center [337, 160] width 323 height 22
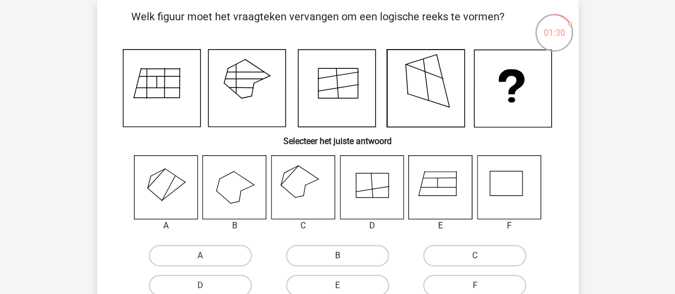
click at [331, 256] on label "B" at bounding box center [337, 255] width 103 height 21
click at [337, 256] on input "B" at bounding box center [340, 259] width 7 height 7
radio input "true"
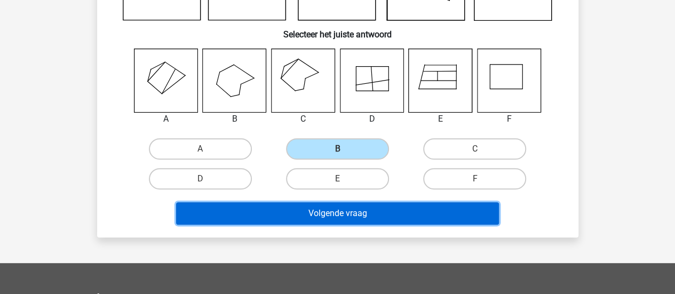
click at [355, 215] on button "Volgende vraag" at bounding box center [337, 213] width 323 height 22
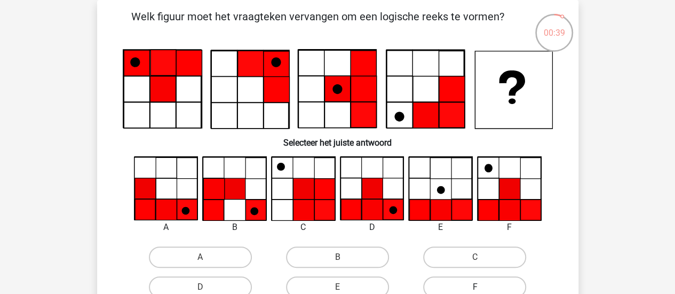
click at [452, 281] on label "F" at bounding box center [474, 287] width 103 height 21
click at [475, 287] on input "F" at bounding box center [478, 290] width 7 height 7
radio input "true"
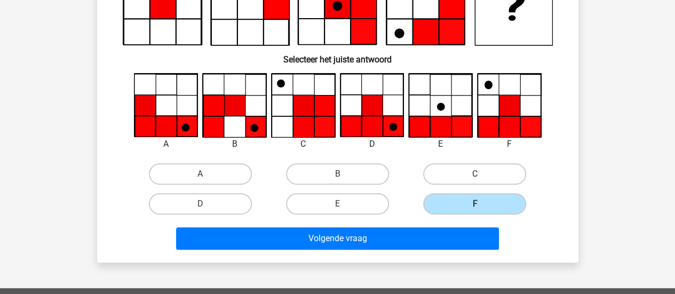
scroll to position [209, 0]
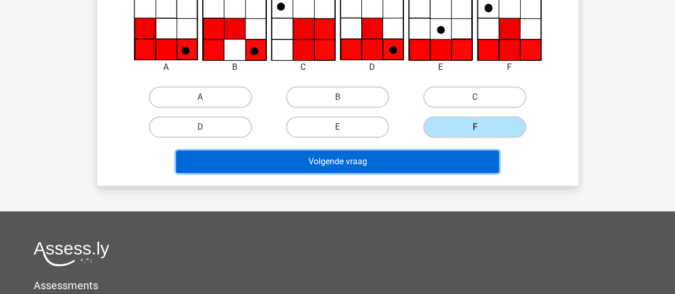
click at [379, 164] on button "Volgende vraag" at bounding box center [337, 162] width 323 height 22
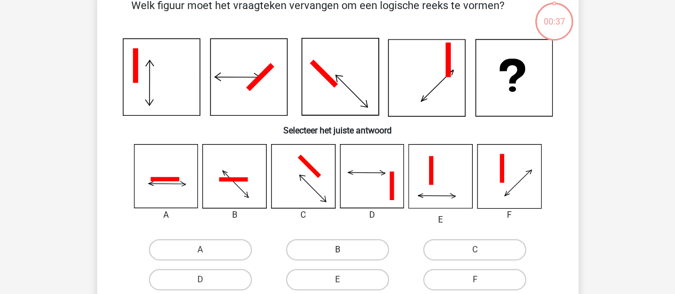
scroll to position [49, 0]
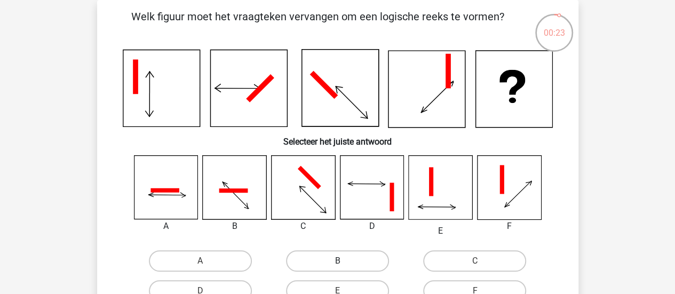
click at [329, 261] on label "B" at bounding box center [337, 260] width 103 height 21
click at [337, 261] on input "B" at bounding box center [340, 264] width 7 height 7
radio input "true"
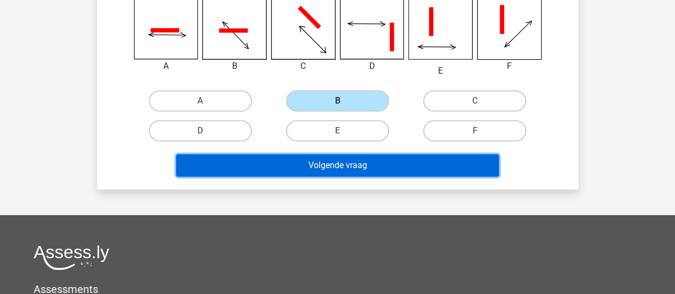
click at [366, 172] on button "Volgende vraag" at bounding box center [337, 165] width 323 height 22
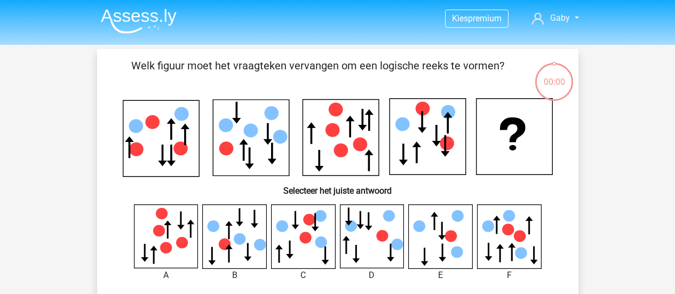
scroll to position [49, 0]
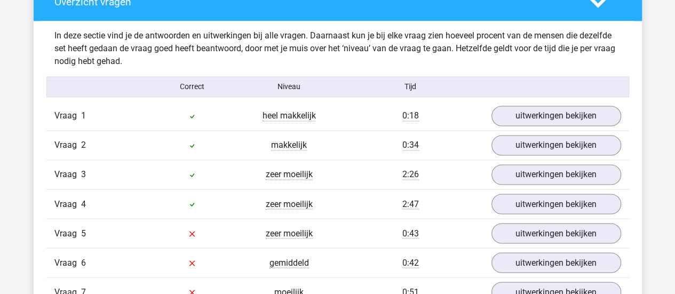
scroll to position [801, 0]
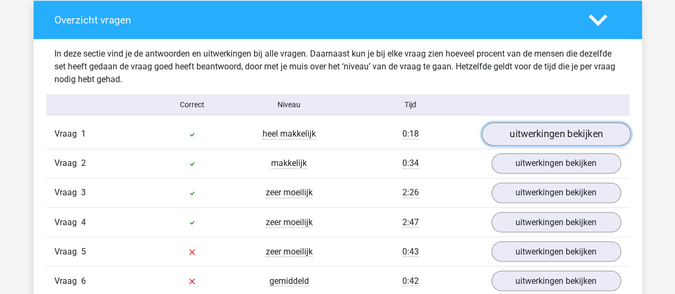
click at [570, 141] on link "uitwerkingen bekijken" at bounding box center [556, 133] width 149 height 23
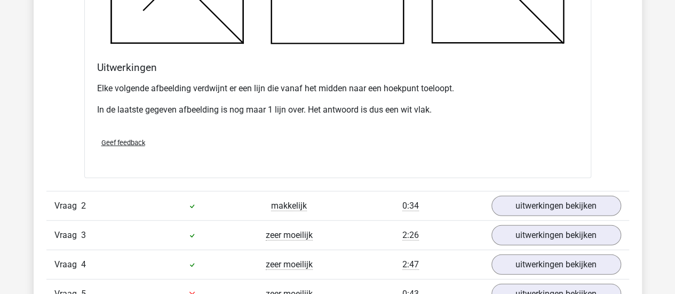
scroll to position [1388, 0]
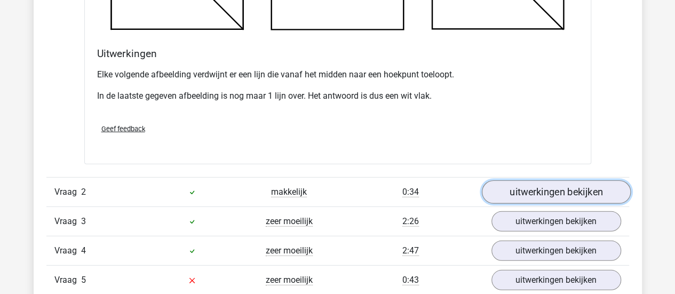
click at [547, 186] on link "uitwerkingen bekijken" at bounding box center [556, 192] width 149 height 23
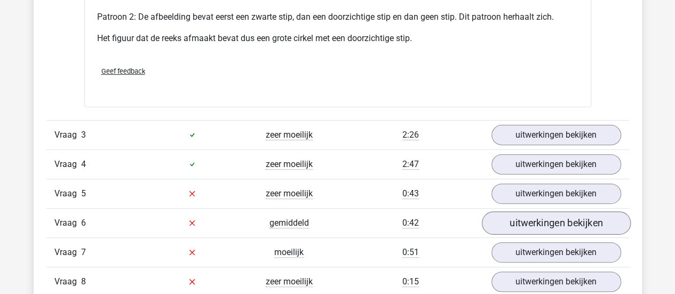
scroll to position [2082, 0]
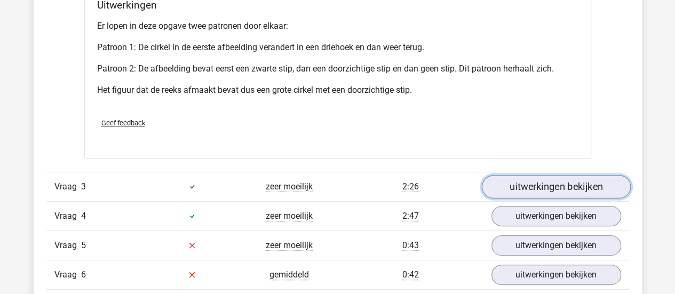
click at [545, 189] on link "uitwerkingen bekijken" at bounding box center [556, 186] width 149 height 23
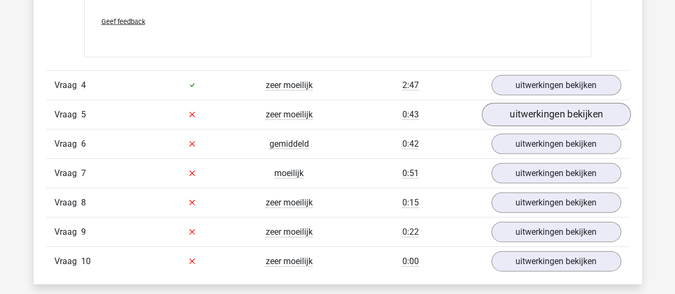
scroll to position [3044, 0]
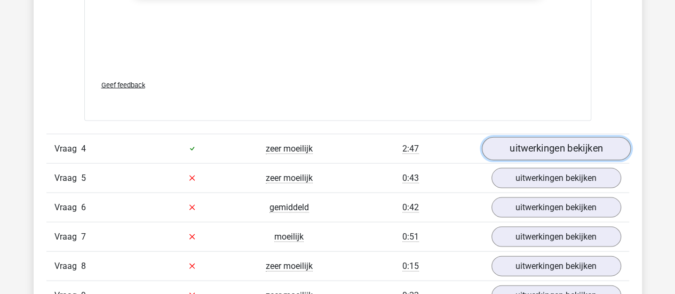
click at [566, 151] on link "uitwerkingen bekijken" at bounding box center [556, 148] width 149 height 23
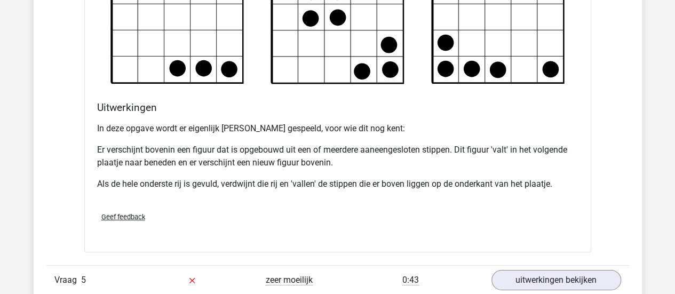
scroll to position [3738, 0]
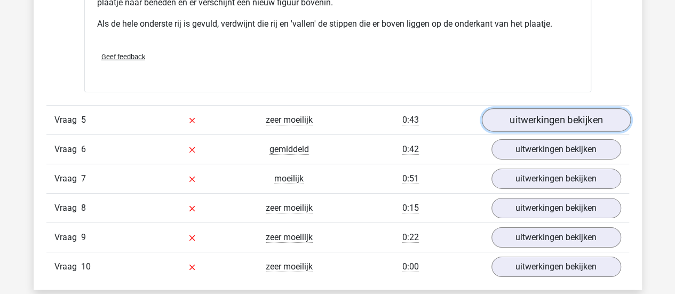
click at [564, 116] on link "uitwerkingen bekijken" at bounding box center [556, 119] width 149 height 23
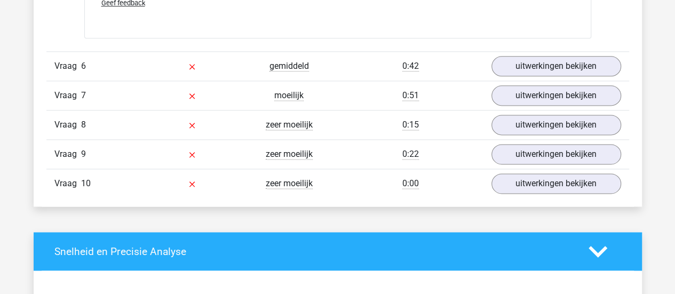
scroll to position [4699, 0]
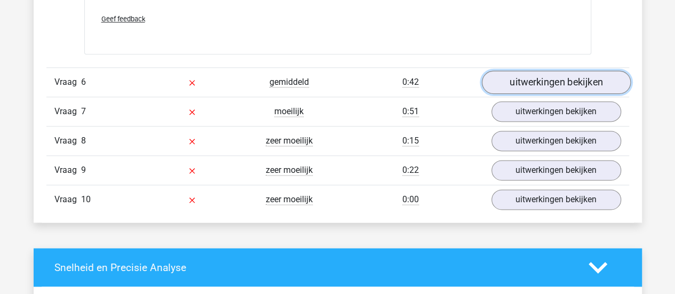
click at [548, 76] on link "uitwerkingen bekijken" at bounding box center [556, 81] width 149 height 23
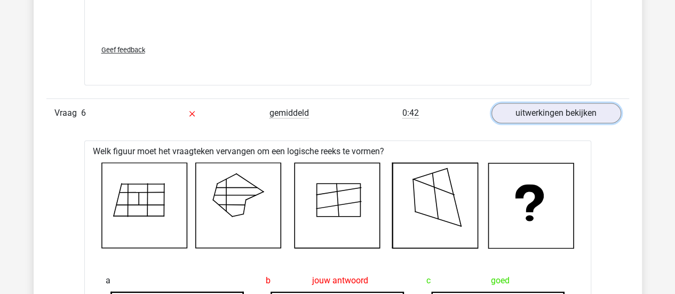
scroll to position [4645, 0]
